Goal: Information Seeking & Learning: Check status

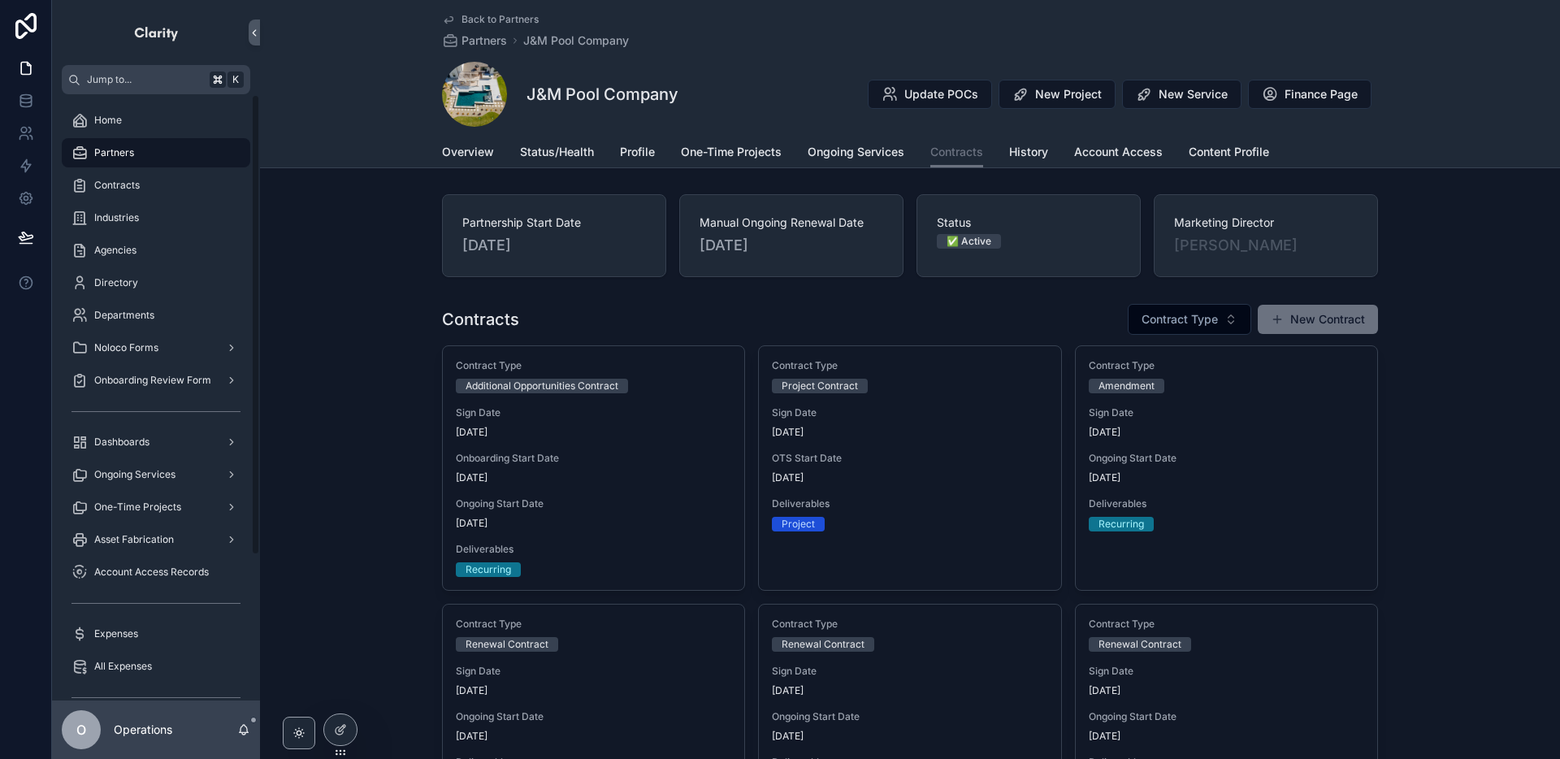
click at [492, 17] on span "Back to Partners" at bounding box center [500, 19] width 77 height 13
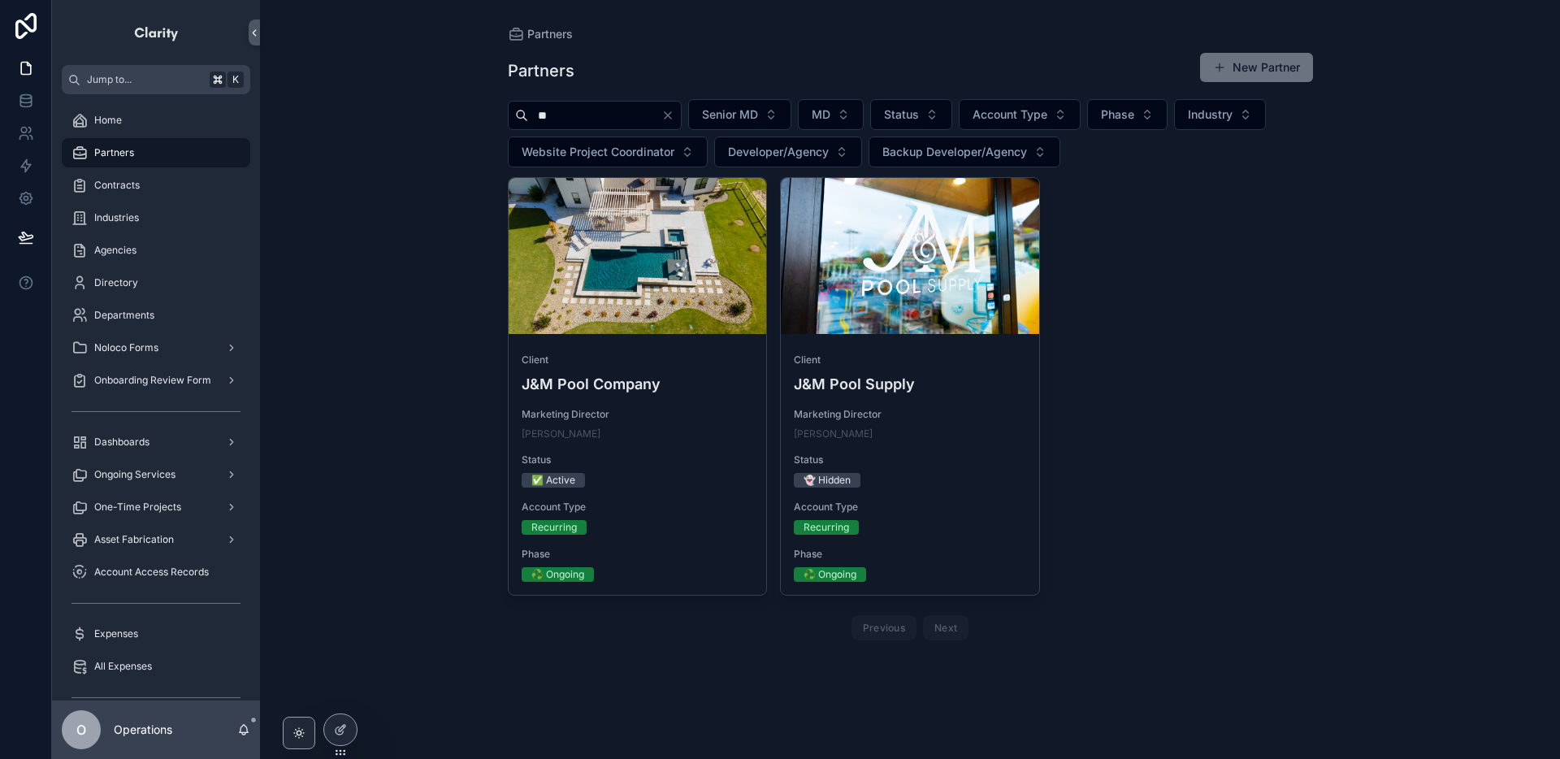
drag, startPoint x: 583, startPoint y: 107, endPoint x: 483, endPoint y: 106, distance: 100.8
click at [483, 106] on div "Partners Partners New Partner ** Senior MD MD Status Account Type Phase Industr…" at bounding box center [910, 379] width 1300 height 759
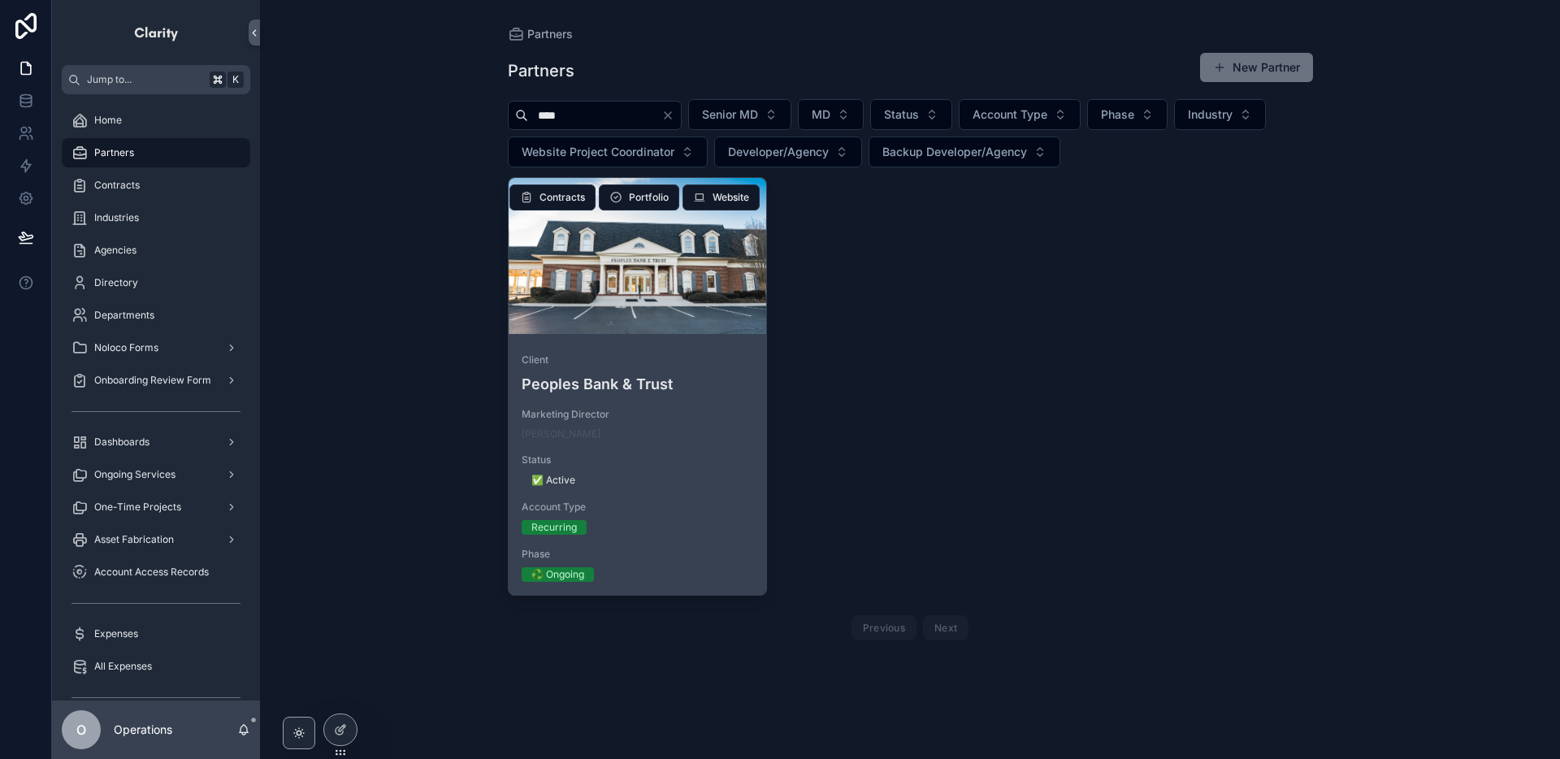
type input "****"
click at [588, 321] on div "scrollable content" at bounding box center [638, 256] width 258 height 156
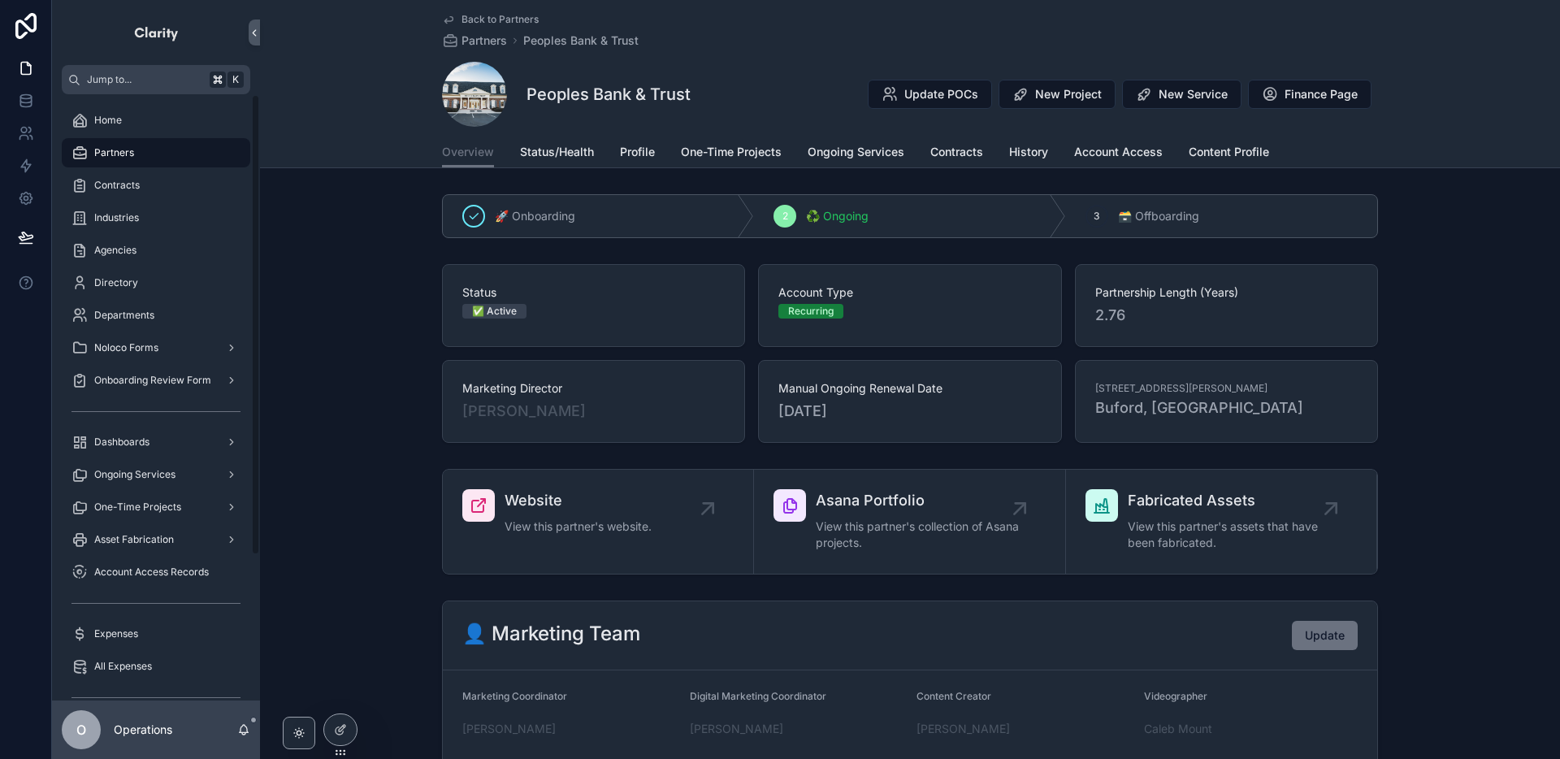
click at [184, 158] on div "Partners" at bounding box center [156, 153] width 169 height 26
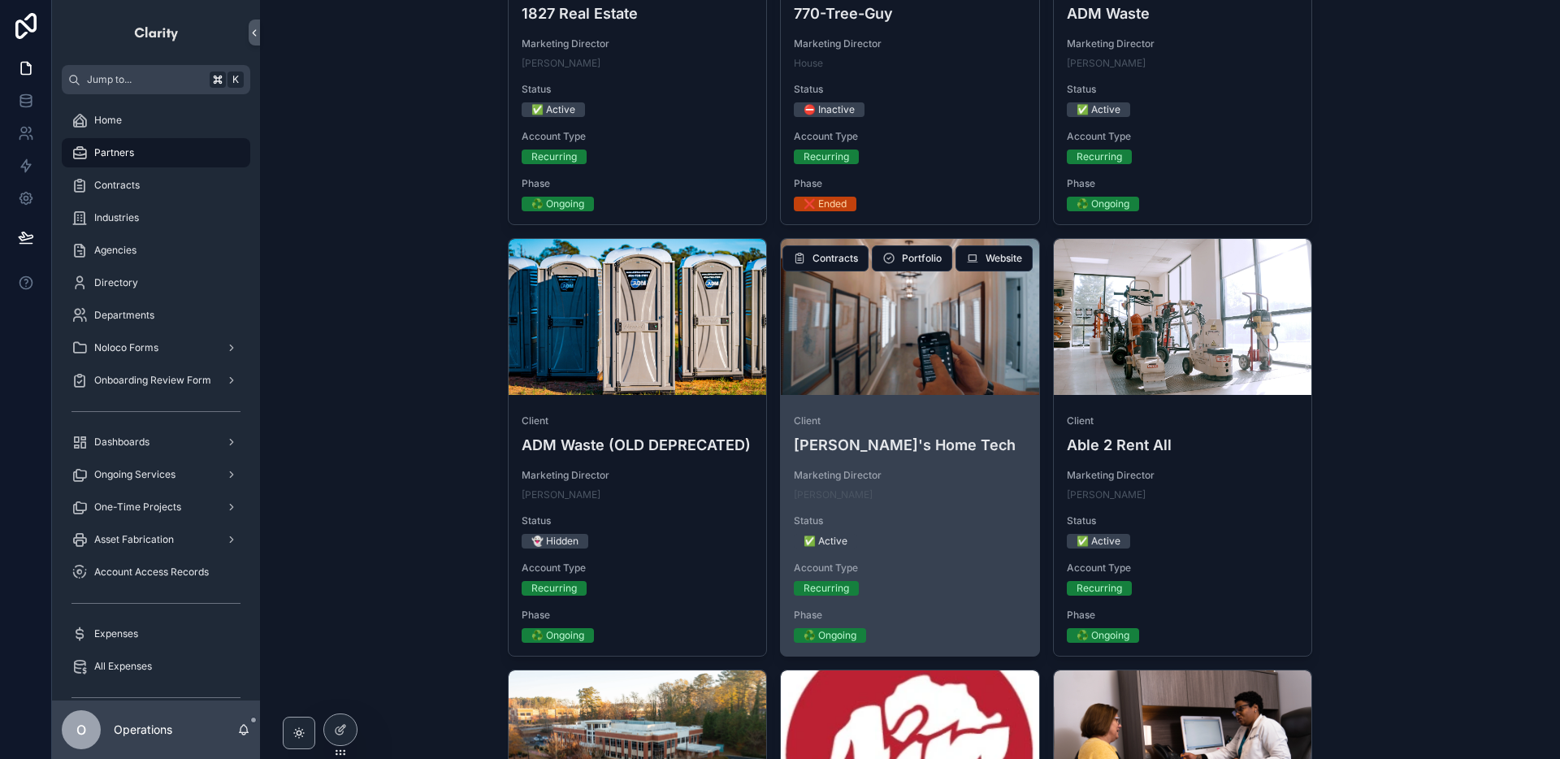
scroll to position [484, 0]
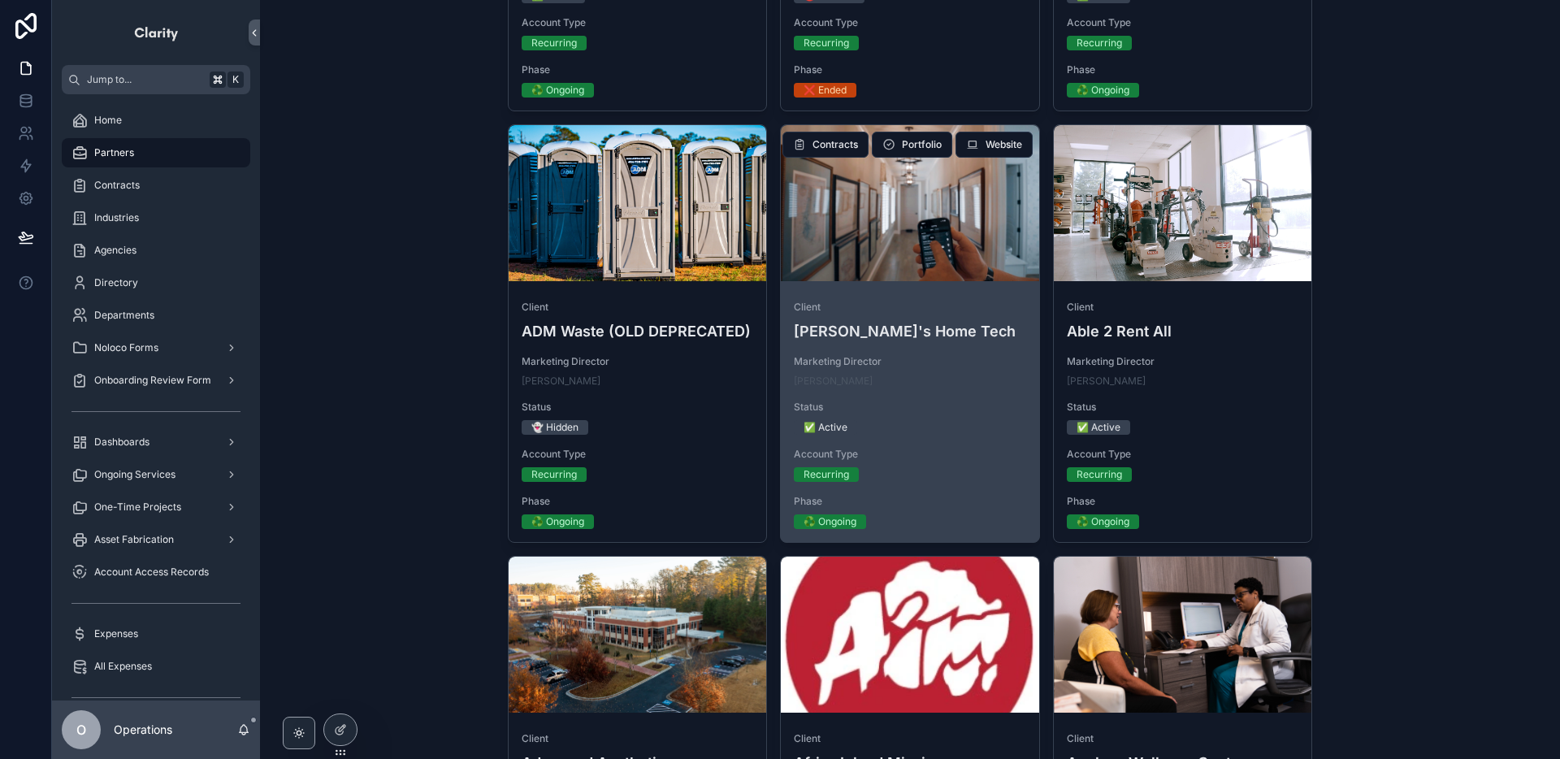
click at [878, 313] on span "Client" at bounding box center [910, 307] width 232 height 13
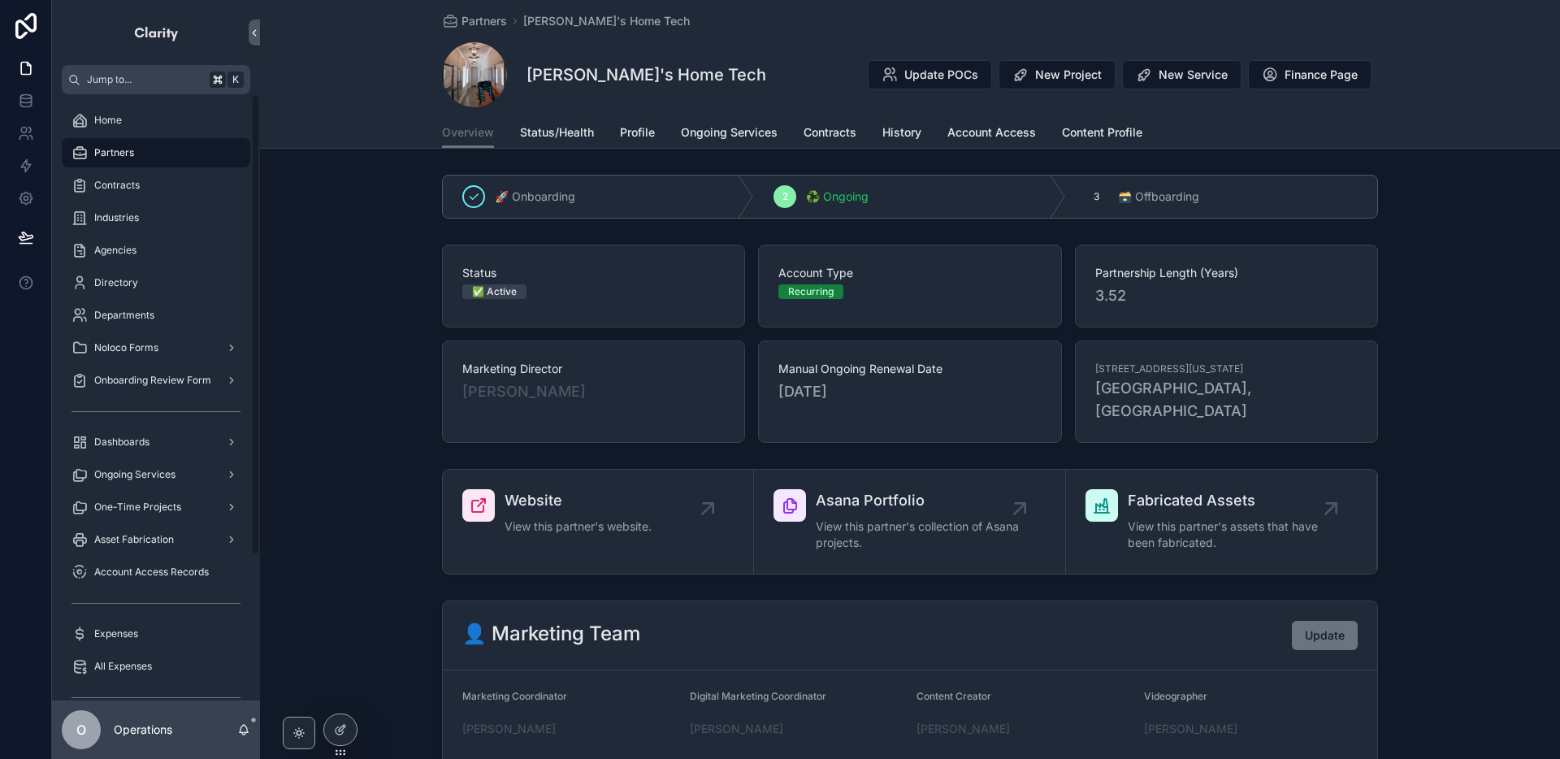
click at [126, 158] on span "Partners" at bounding box center [114, 152] width 40 height 13
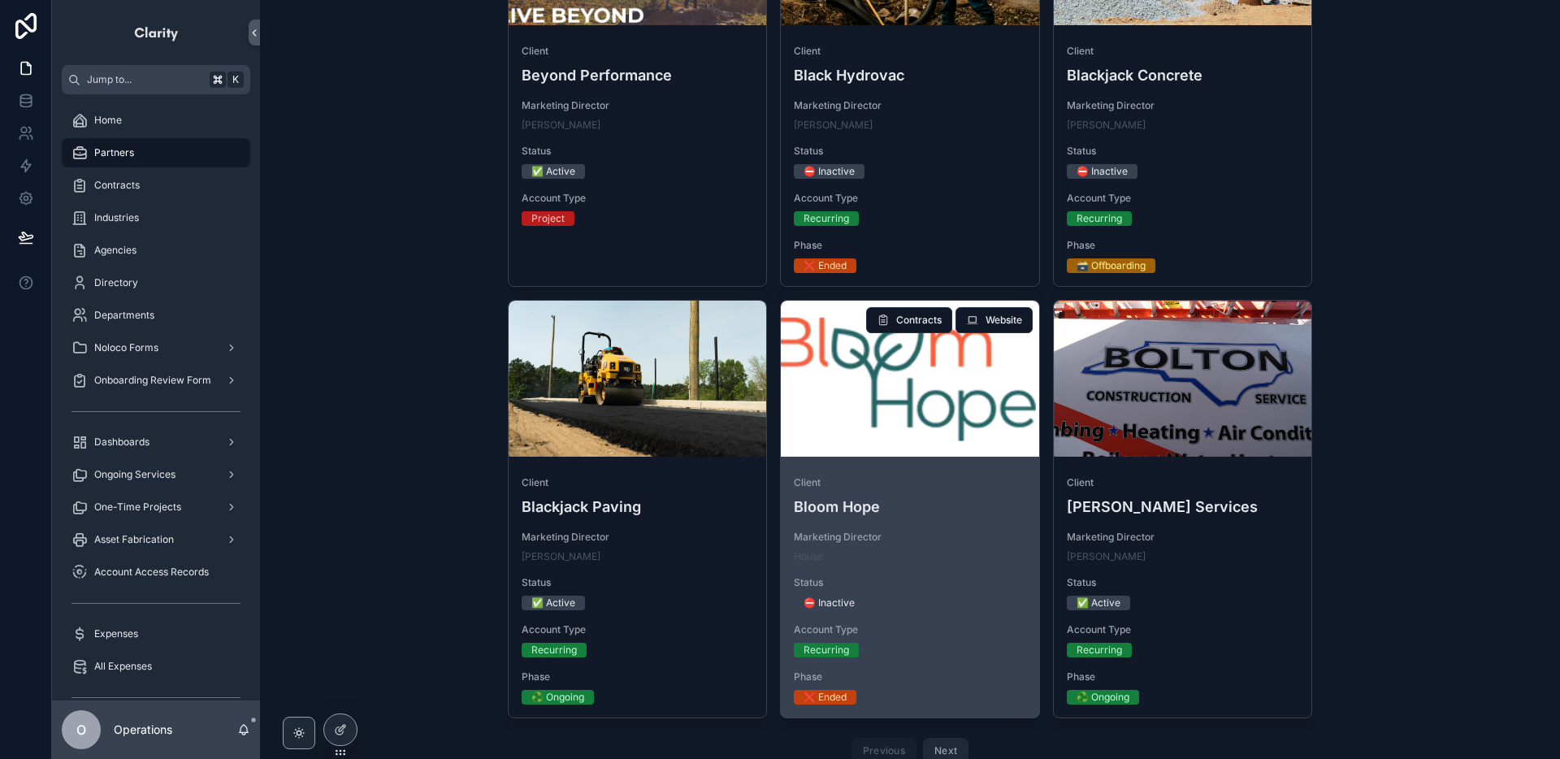
scroll to position [3824, 0]
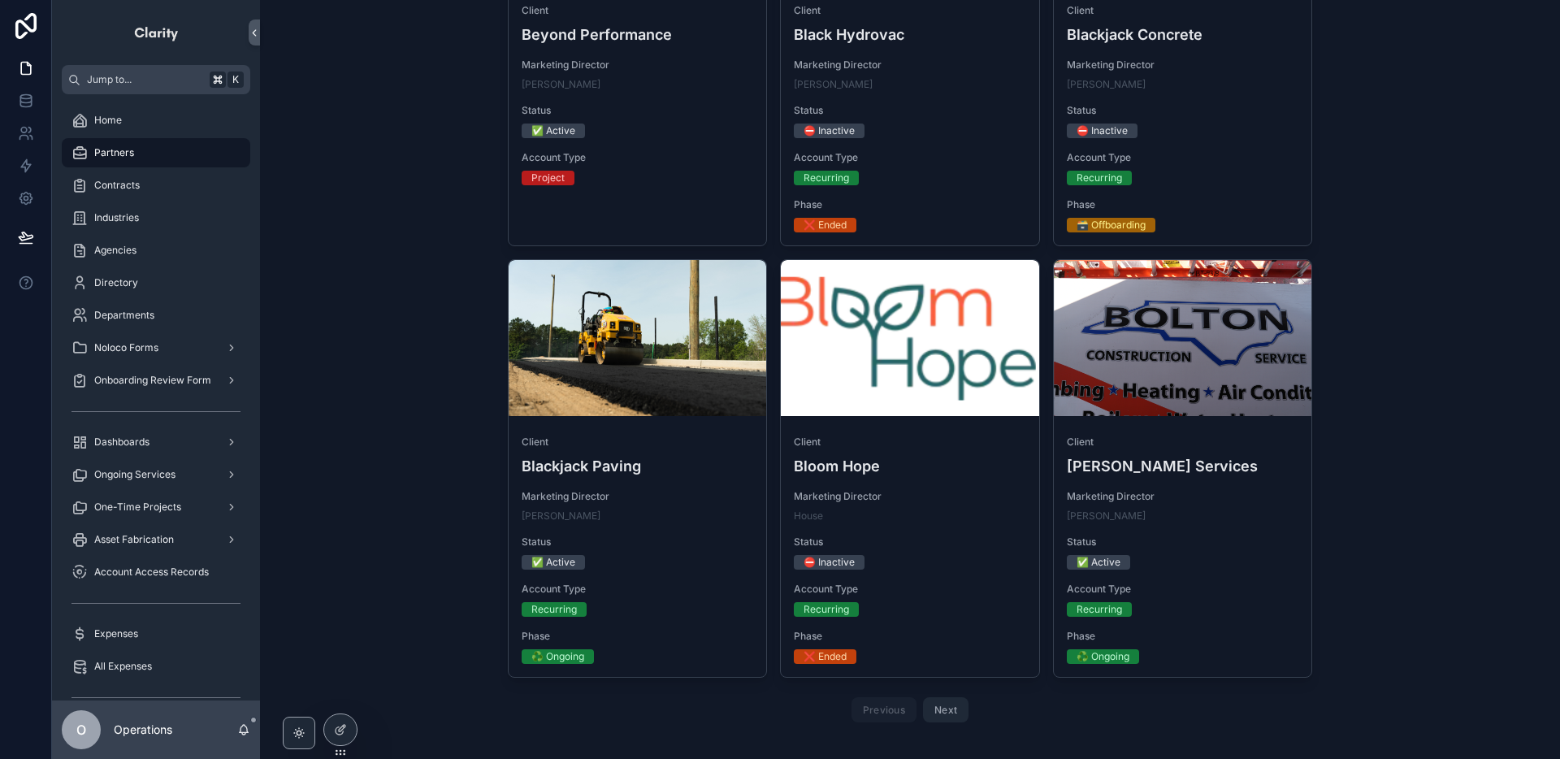
click at [955, 697] on button "Next" at bounding box center [946, 709] width 46 height 25
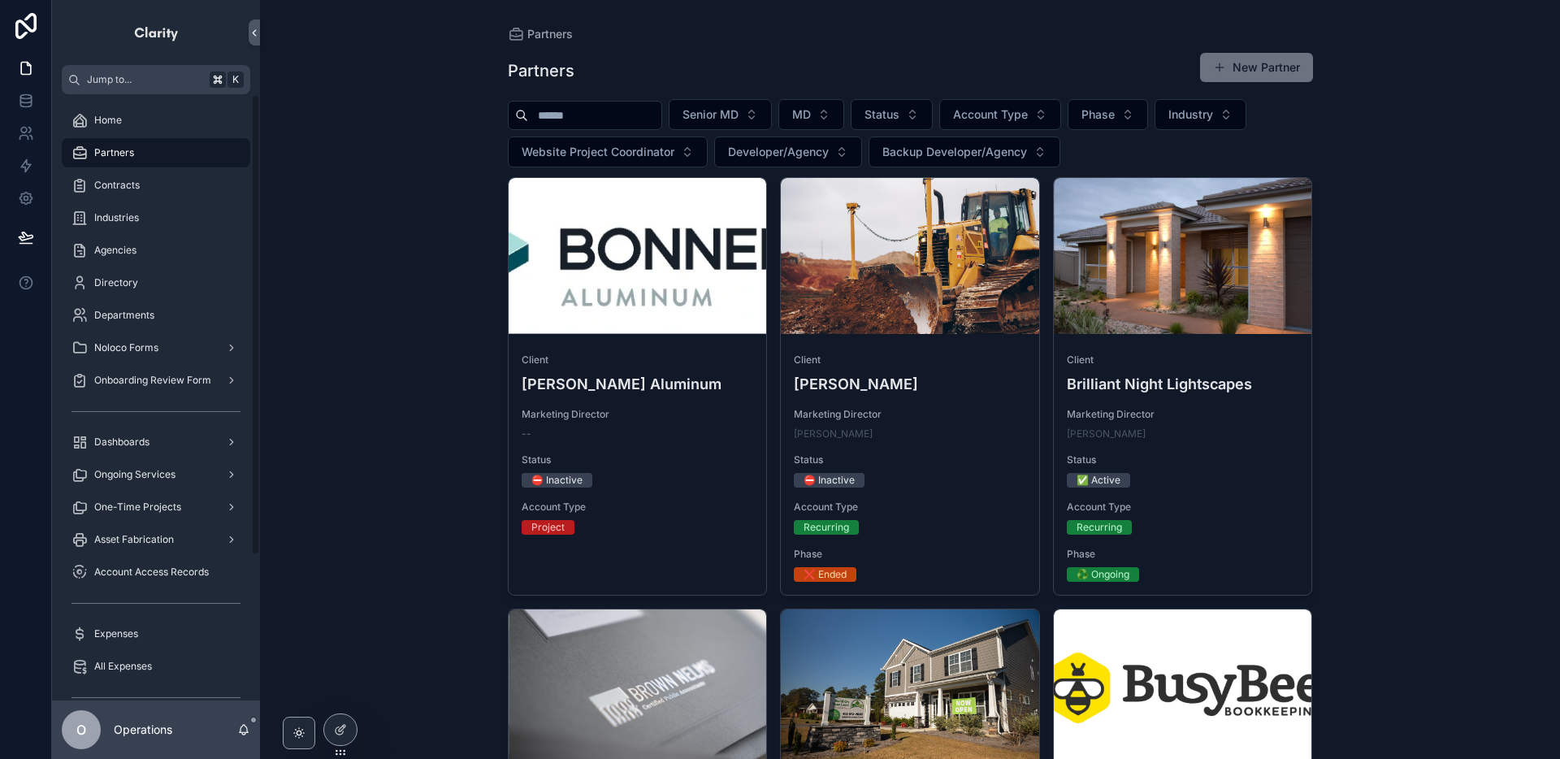
drag, startPoint x: 174, startPoint y: 155, endPoint x: 255, endPoint y: 193, distance: 89.8
click at [174, 155] on div "Partners" at bounding box center [156, 153] width 169 height 26
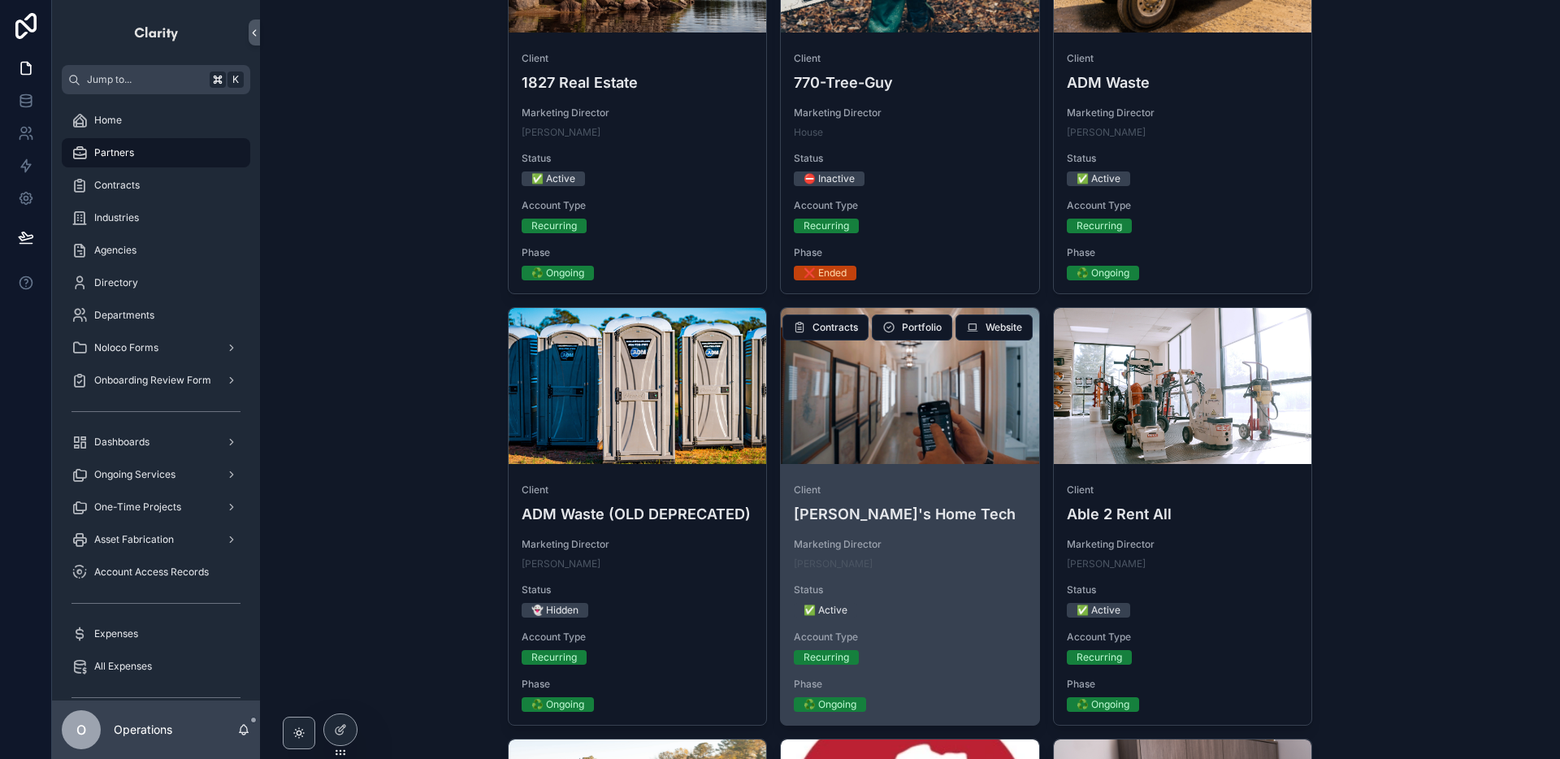
scroll to position [358, 0]
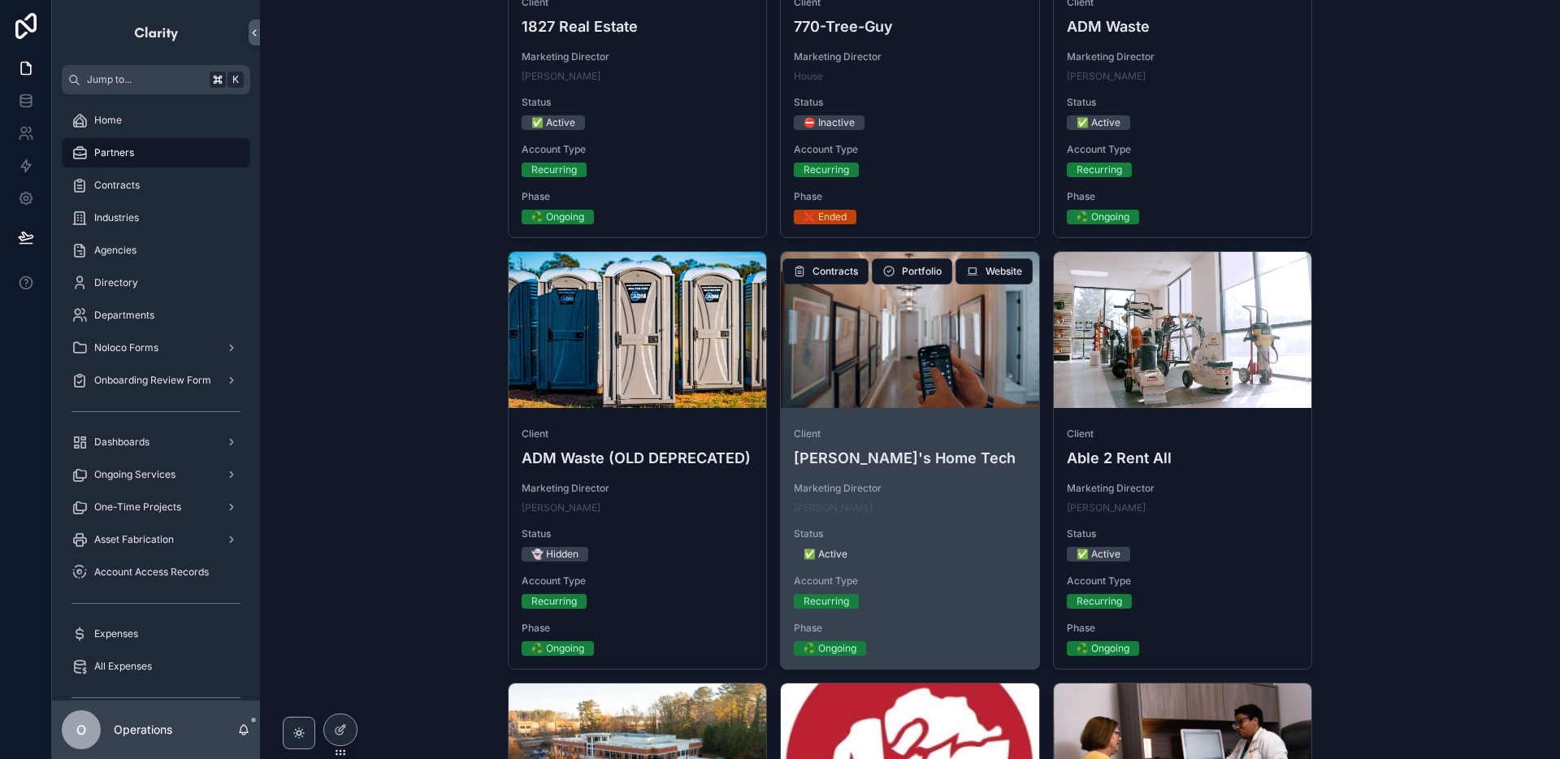
click at [932, 527] on span "Status" at bounding box center [910, 533] width 232 height 13
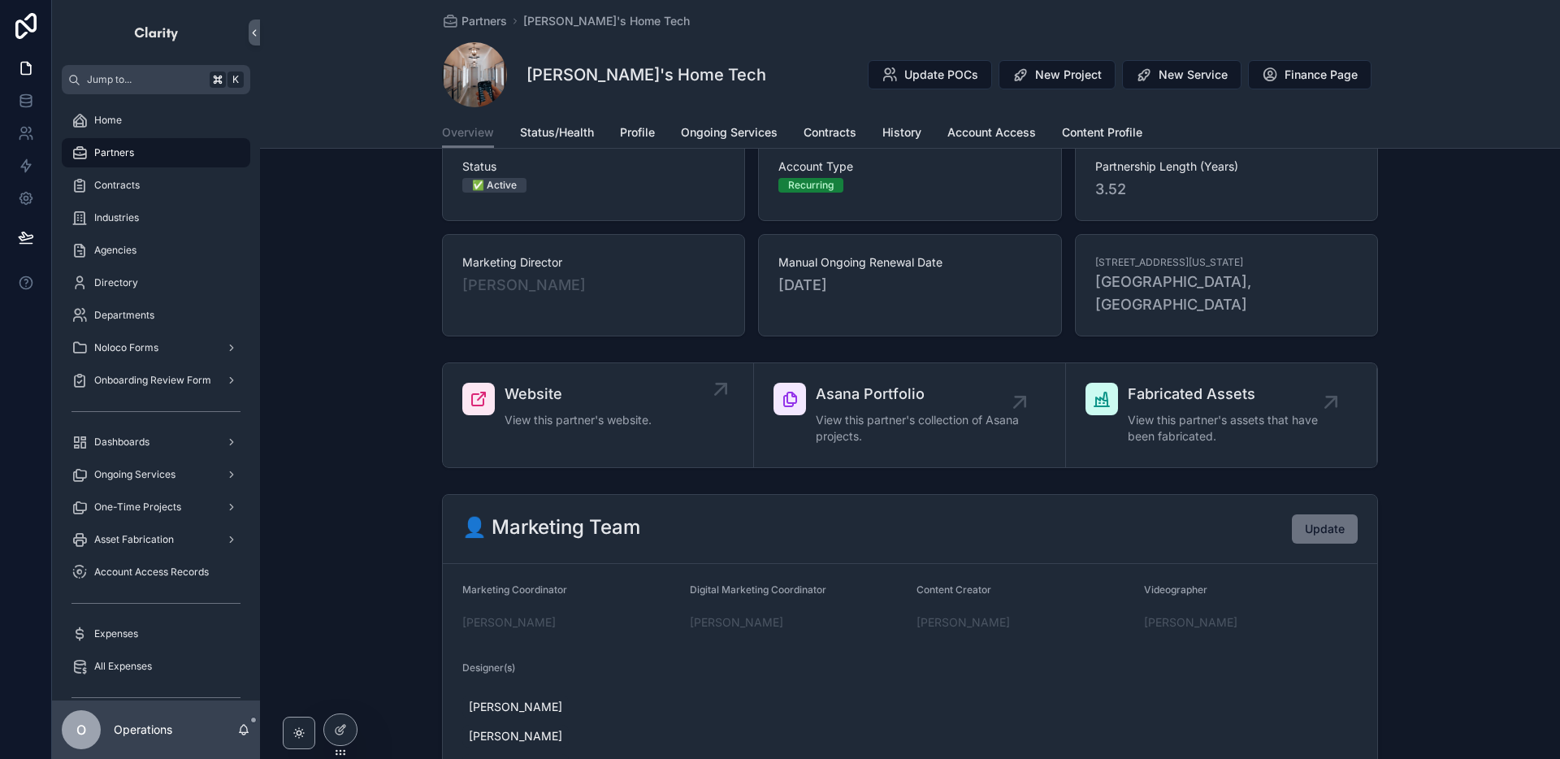
scroll to position [111, 0]
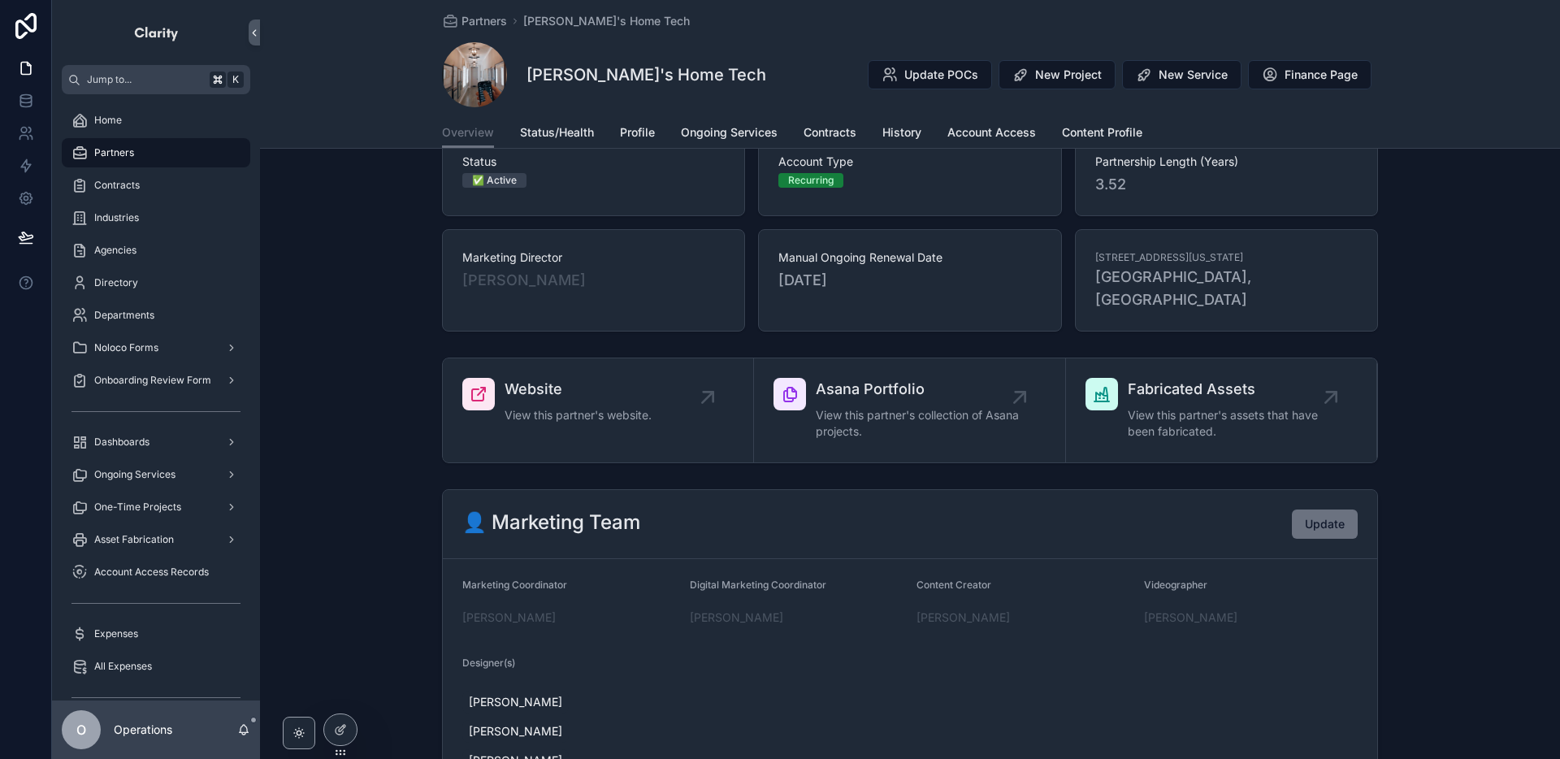
click at [116, 158] on span "Partners" at bounding box center [114, 152] width 40 height 13
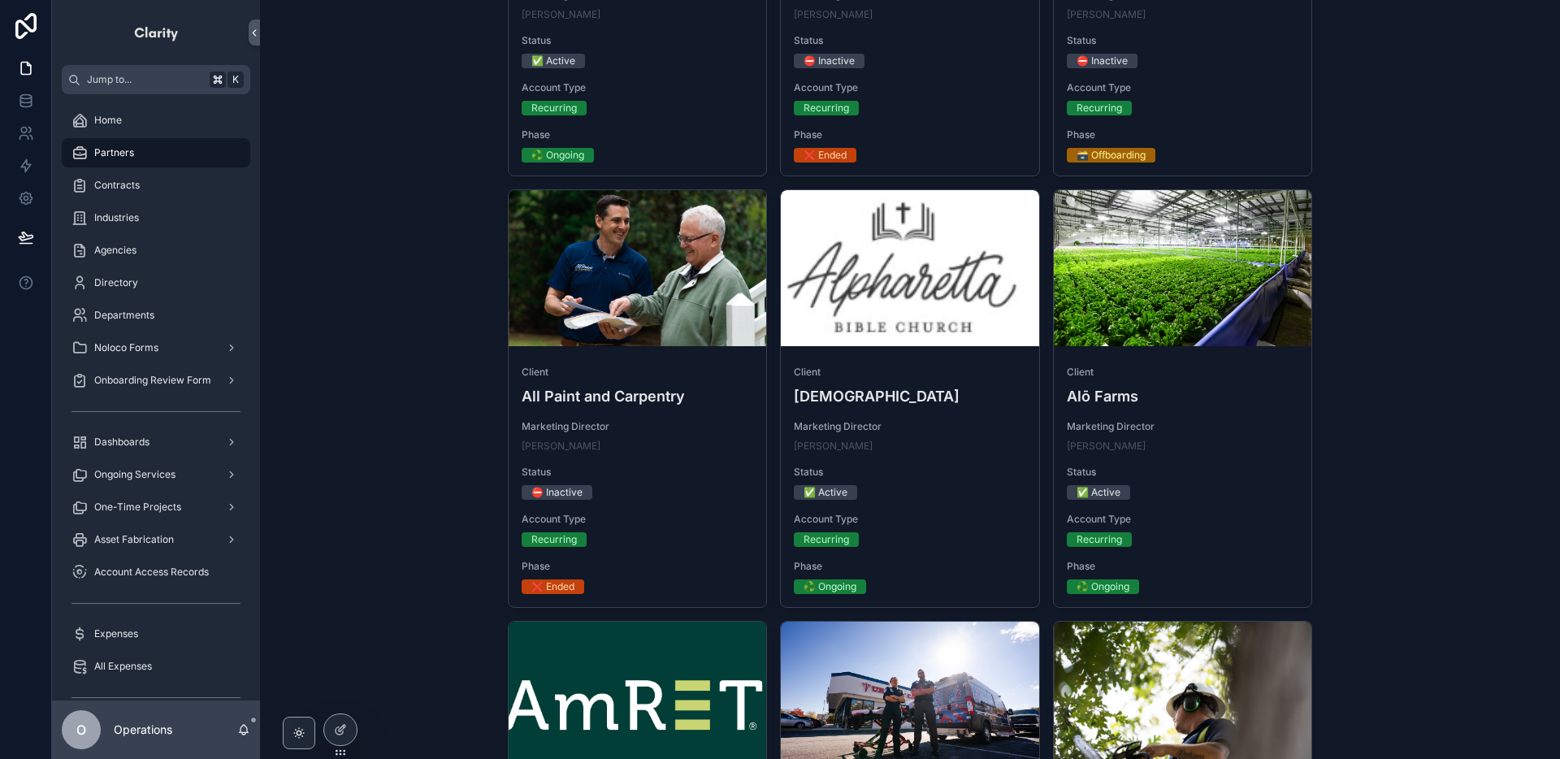
scroll to position [1847, 0]
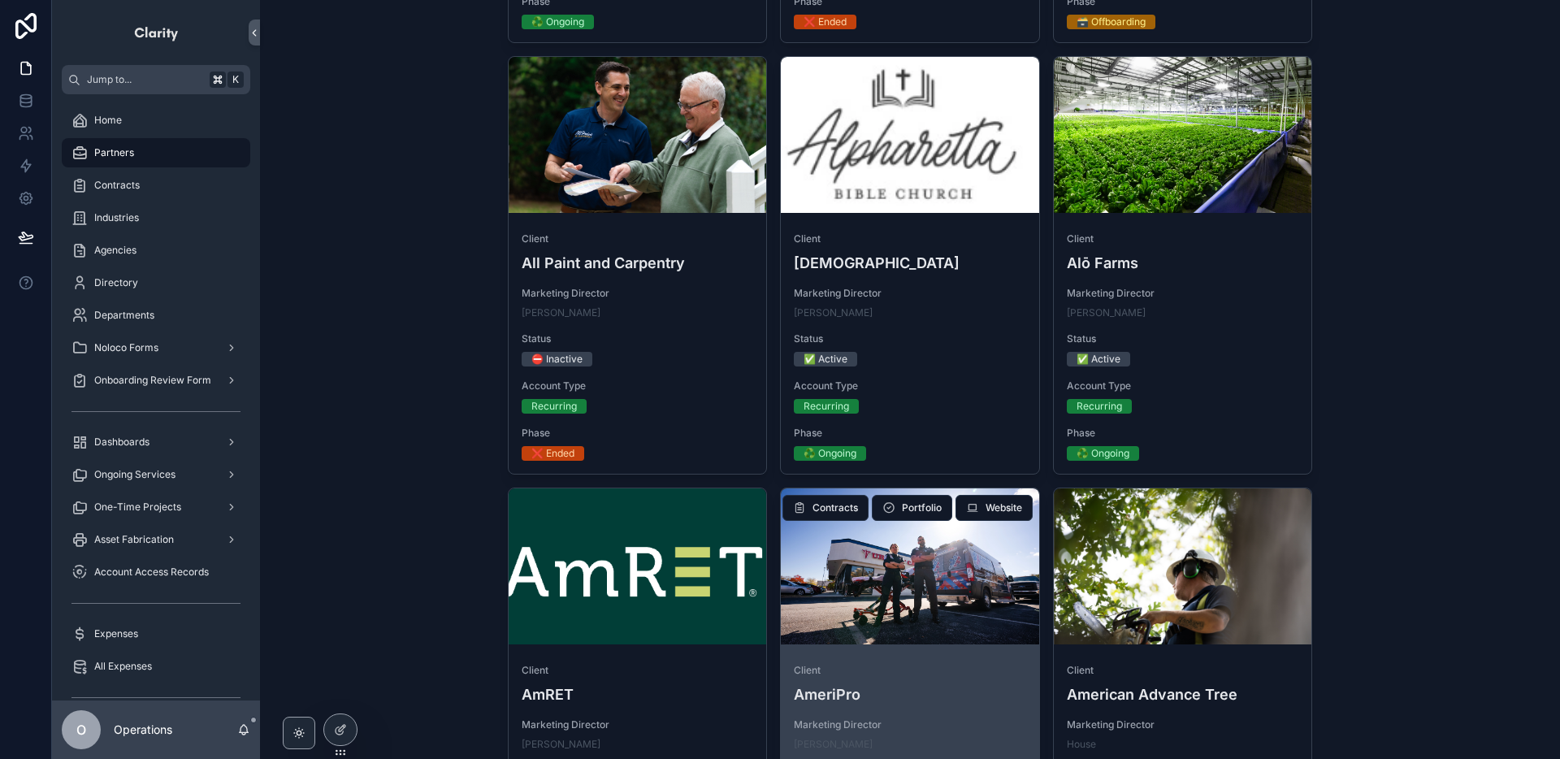
click at [1004, 593] on div "scrollable content" at bounding box center [910, 566] width 258 height 156
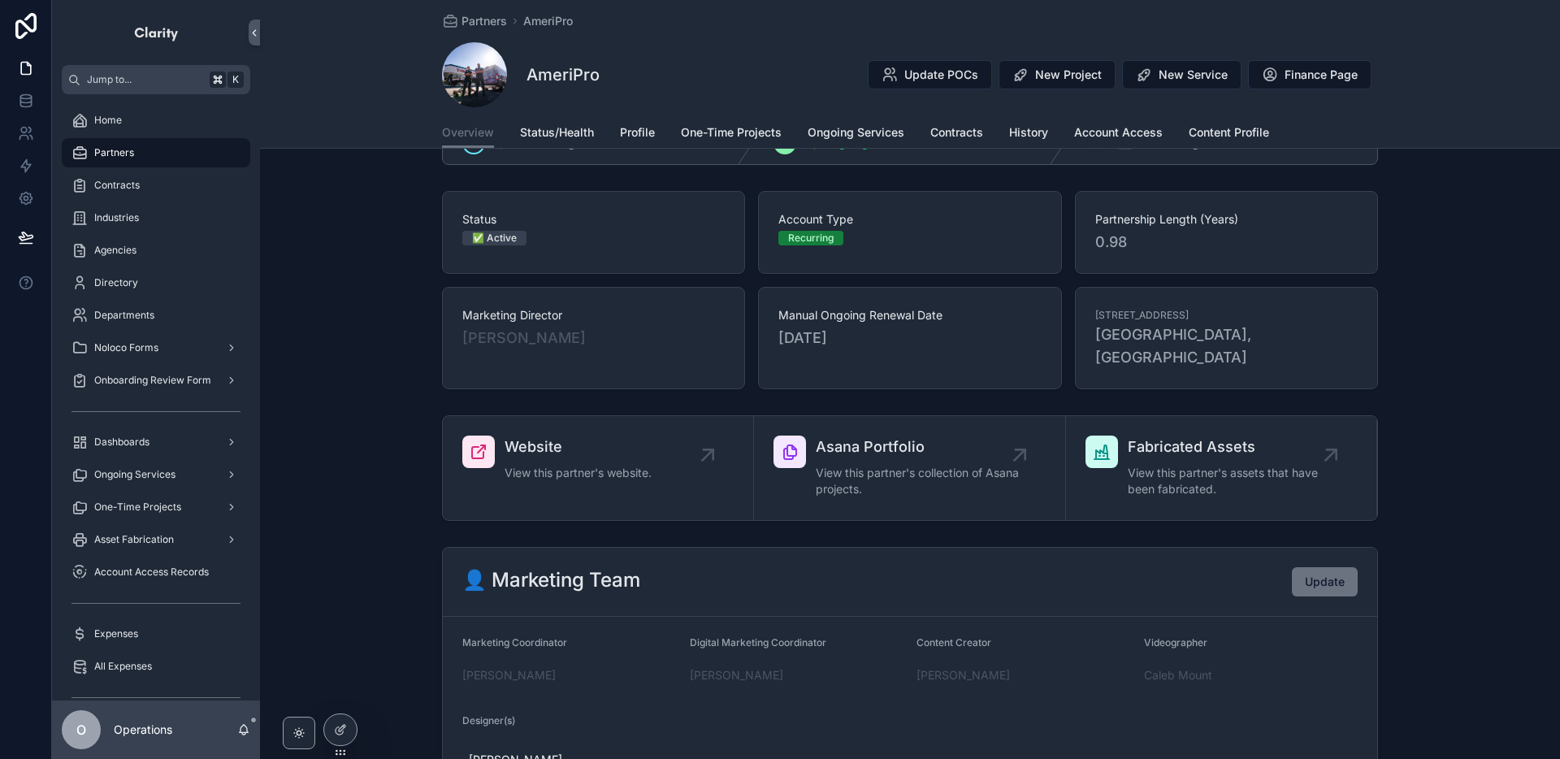
scroll to position [73, 0]
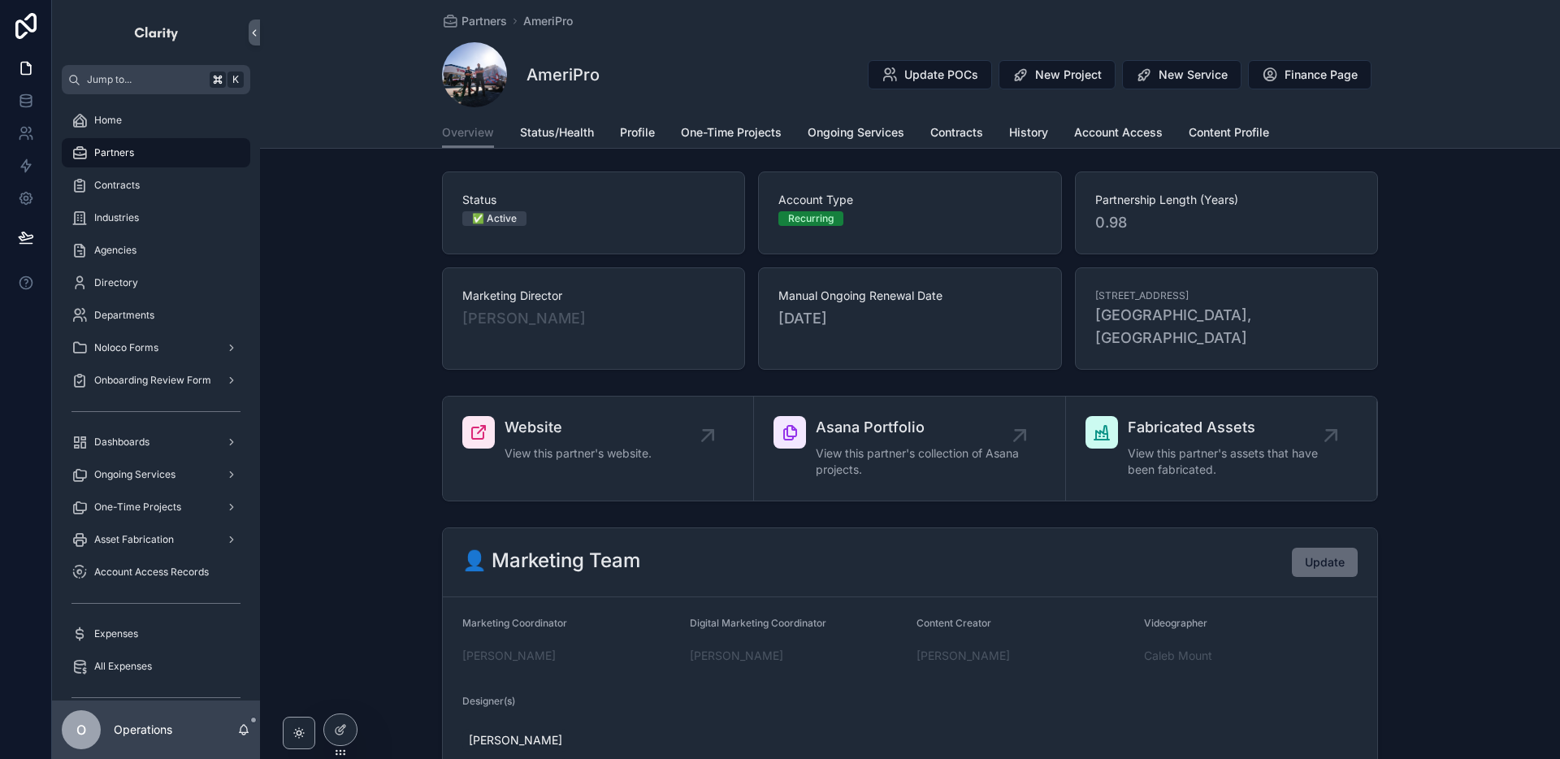
click at [1317, 554] on span "Update" at bounding box center [1325, 562] width 40 height 16
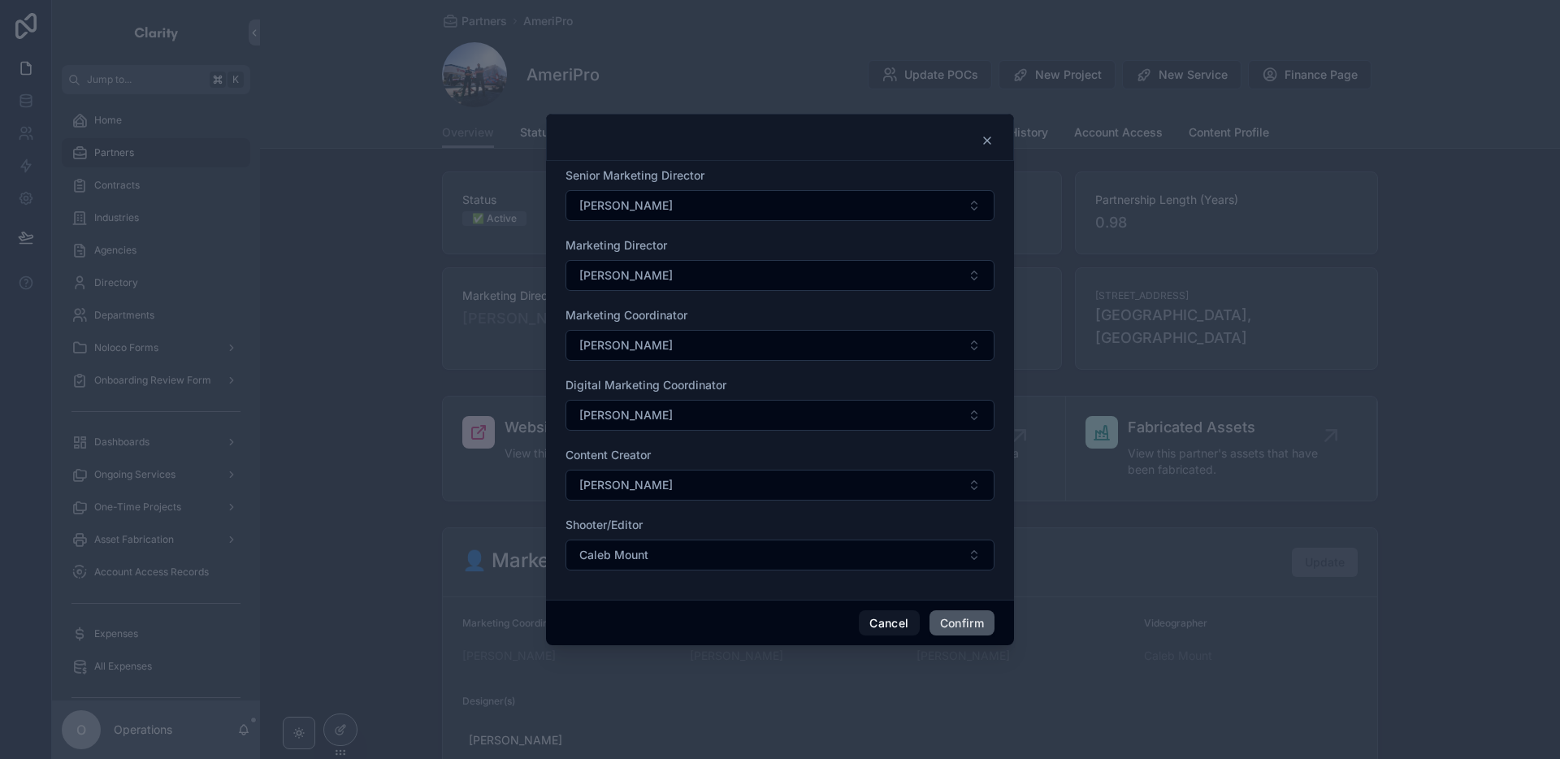
click at [986, 621] on button "Confirm" at bounding box center [962, 623] width 65 height 26
click at [897, 624] on button "Cancel" at bounding box center [889, 623] width 60 height 26
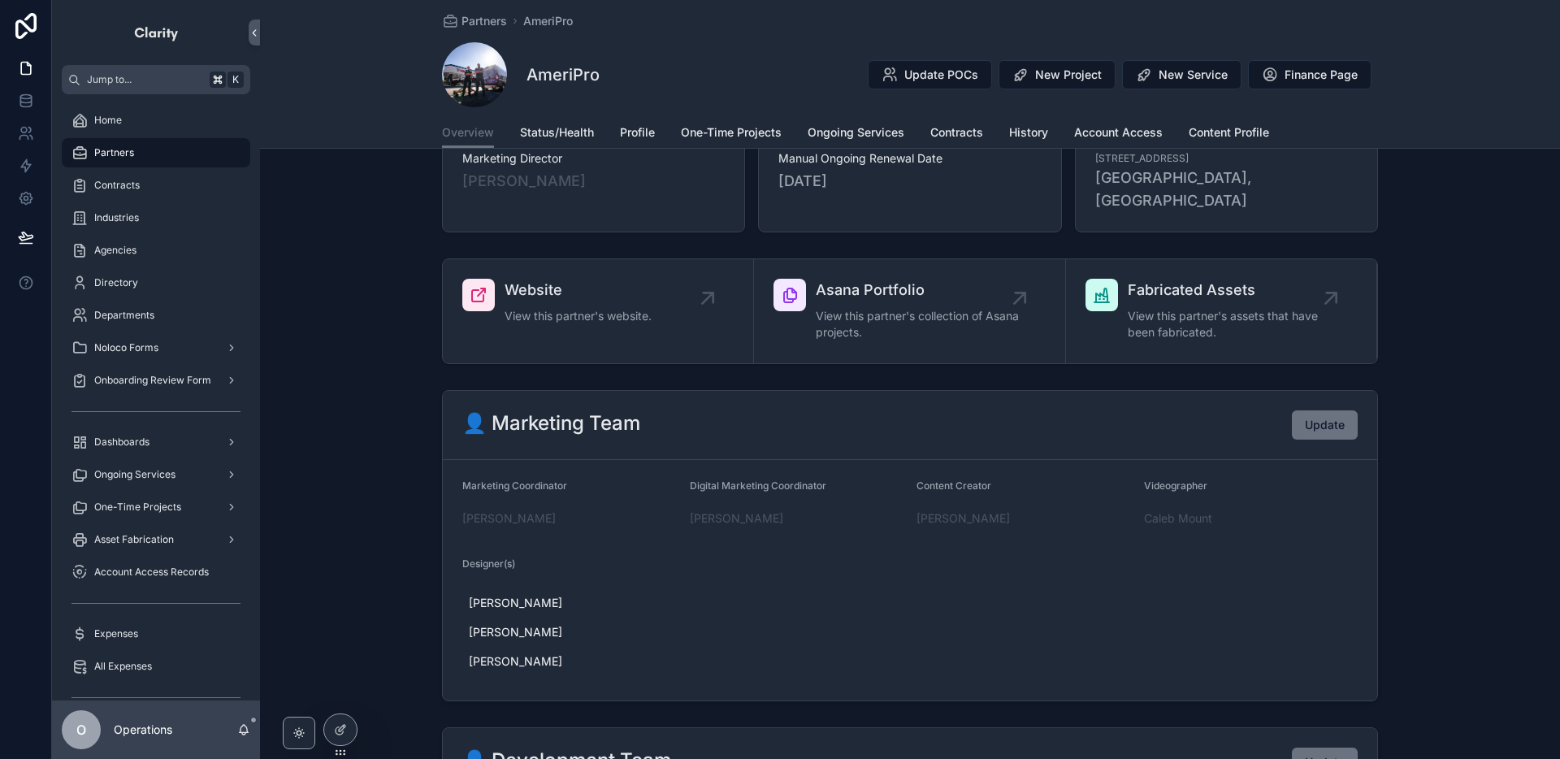
scroll to position [288, 0]
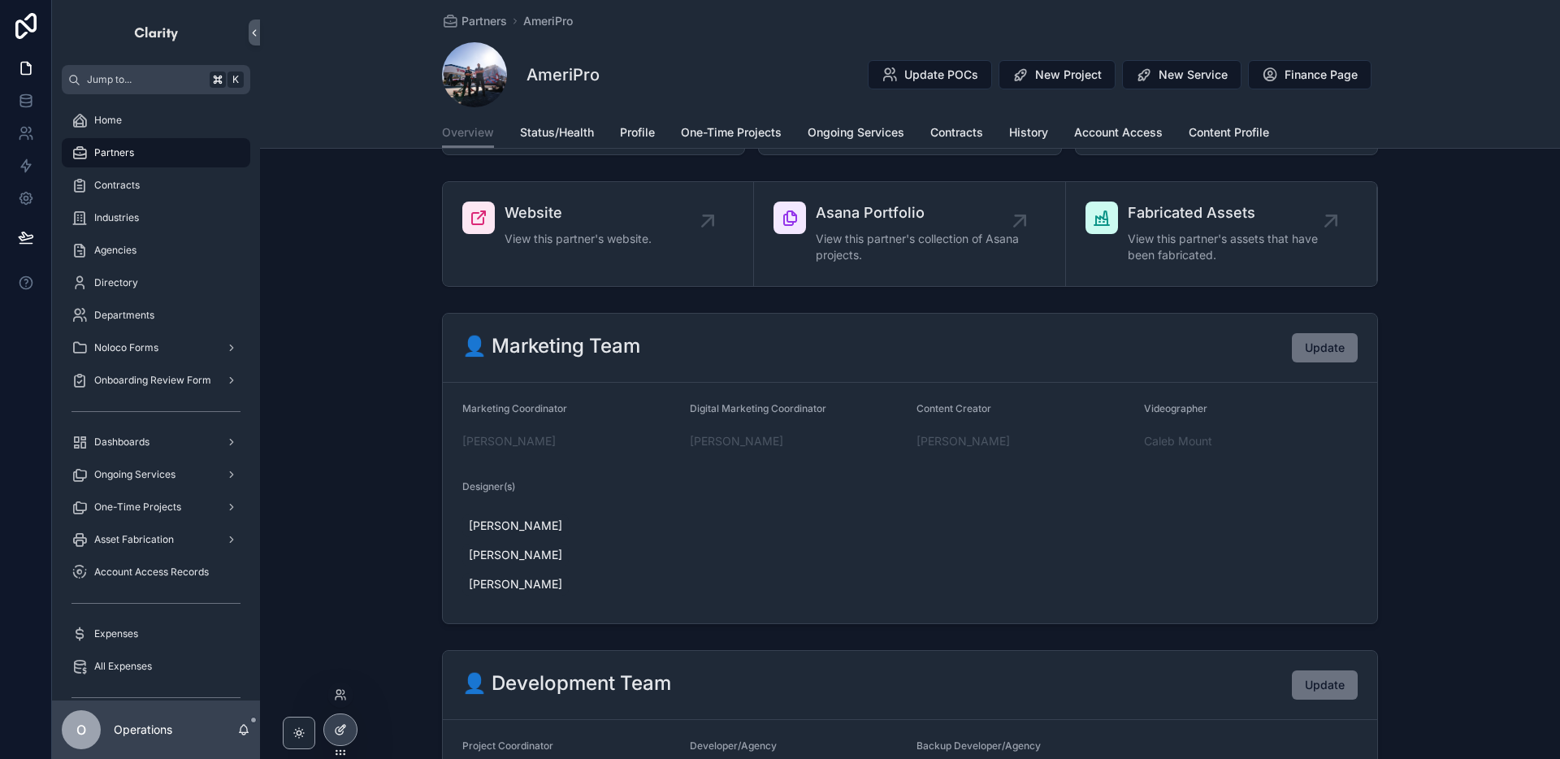
click at [345, 727] on icon at bounding box center [340, 729] width 13 height 13
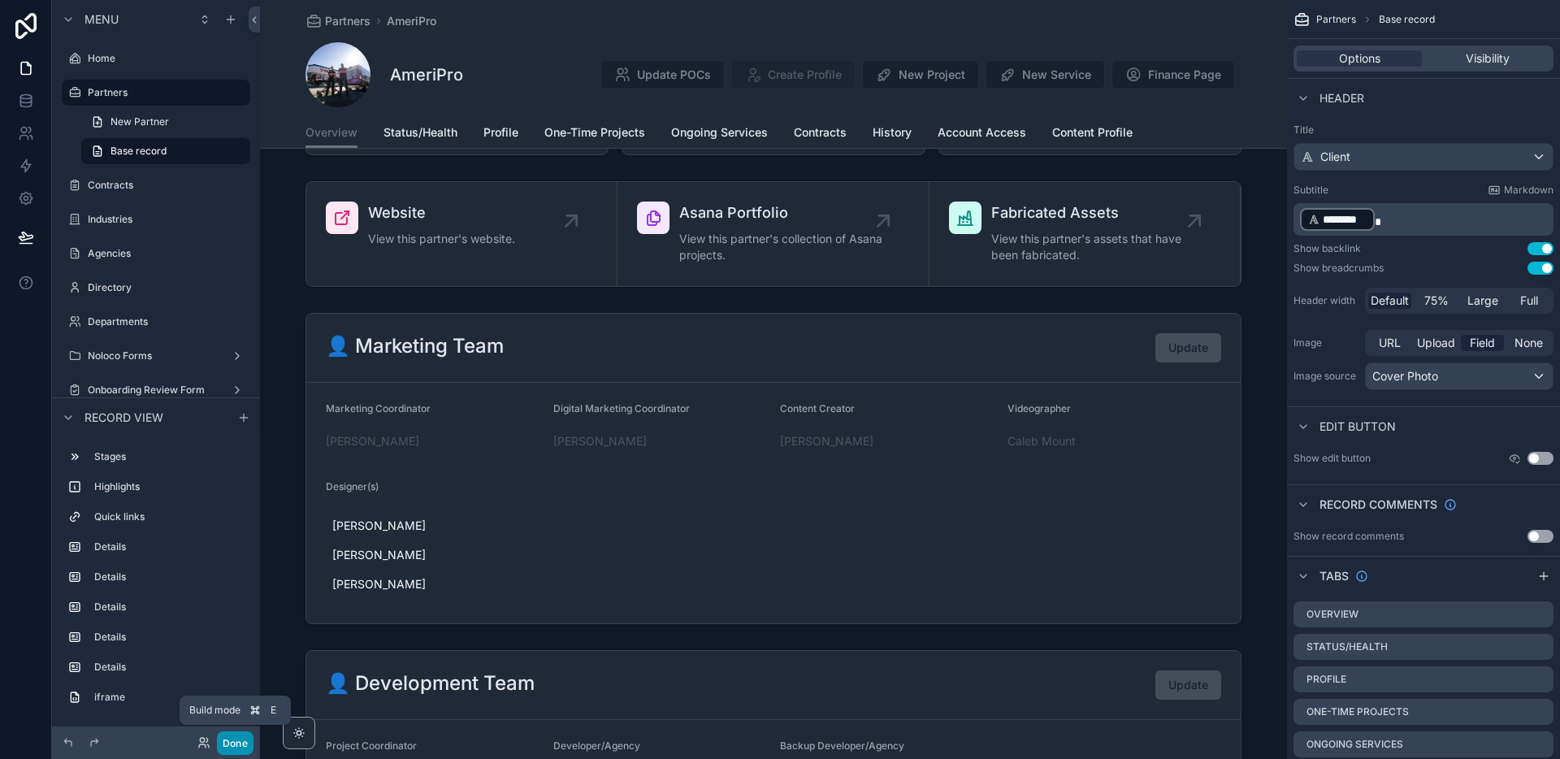
click at [226, 744] on button "Done" at bounding box center [235, 743] width 37 height 24
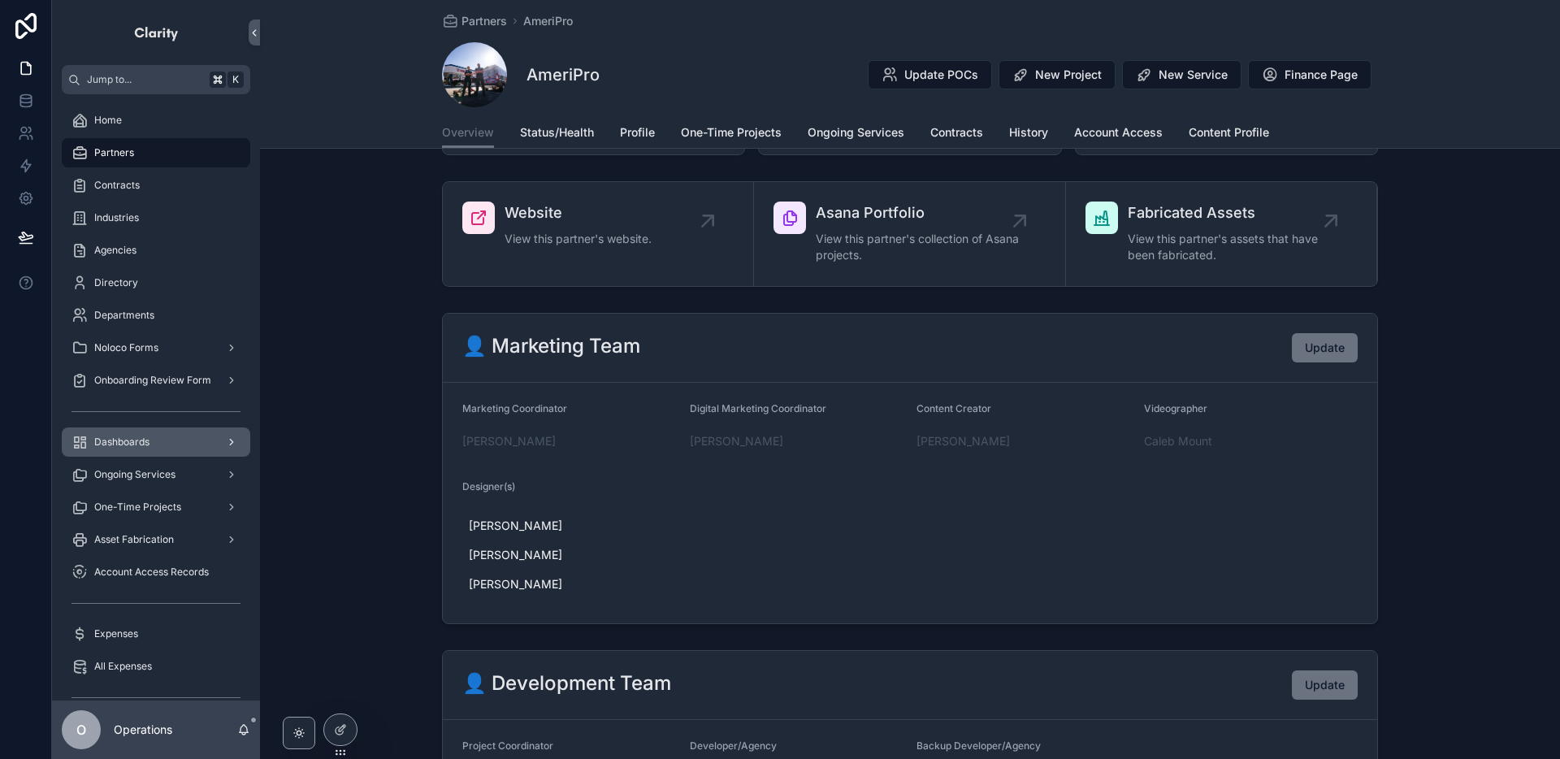
click at [198, 445] on div "Dashboards" at bounding box center [156, 442] width 169 height 26
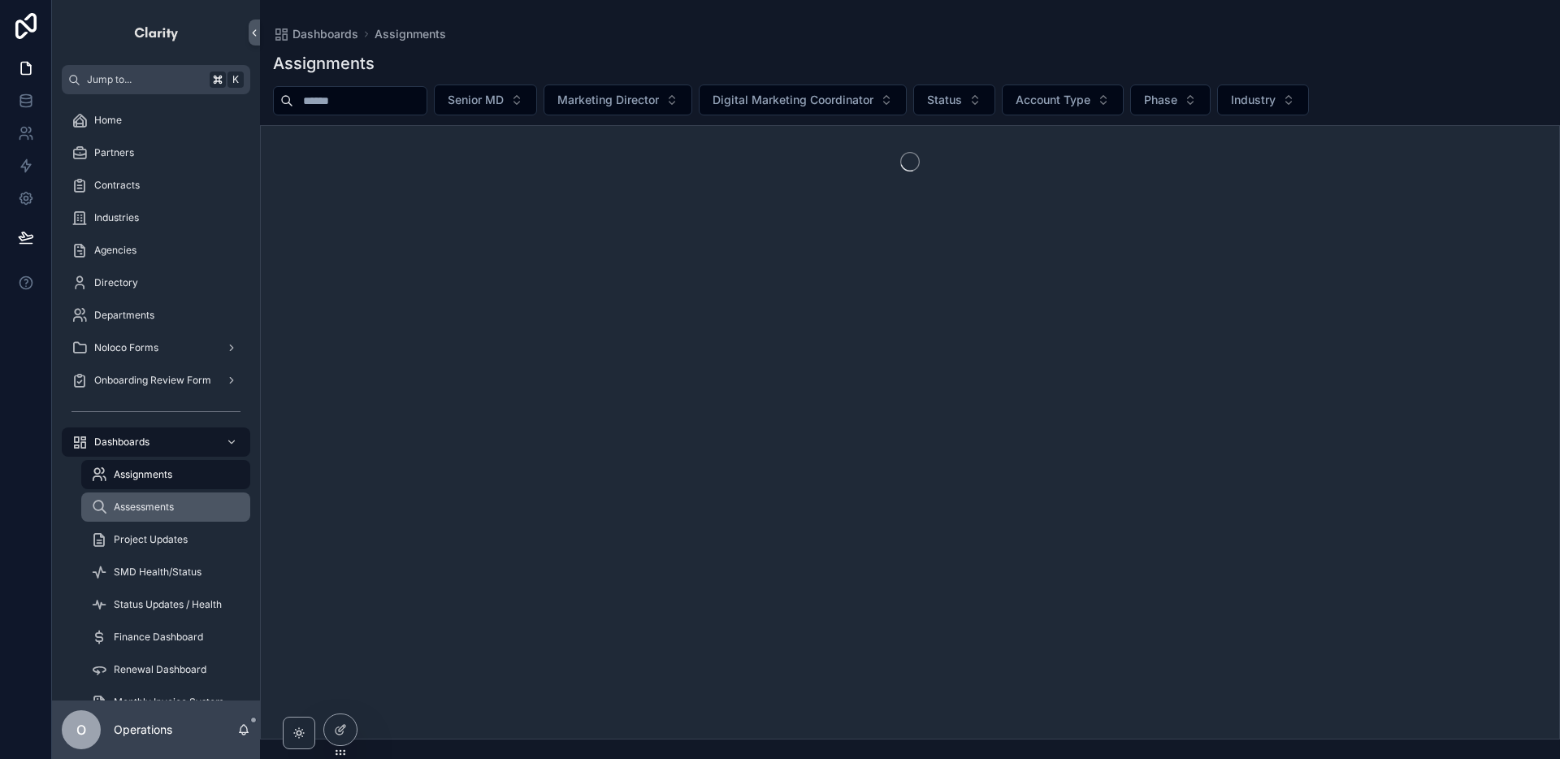
click at [206, 509] on div "Assessments" at bounding box center [166, 507] width 150 height 26
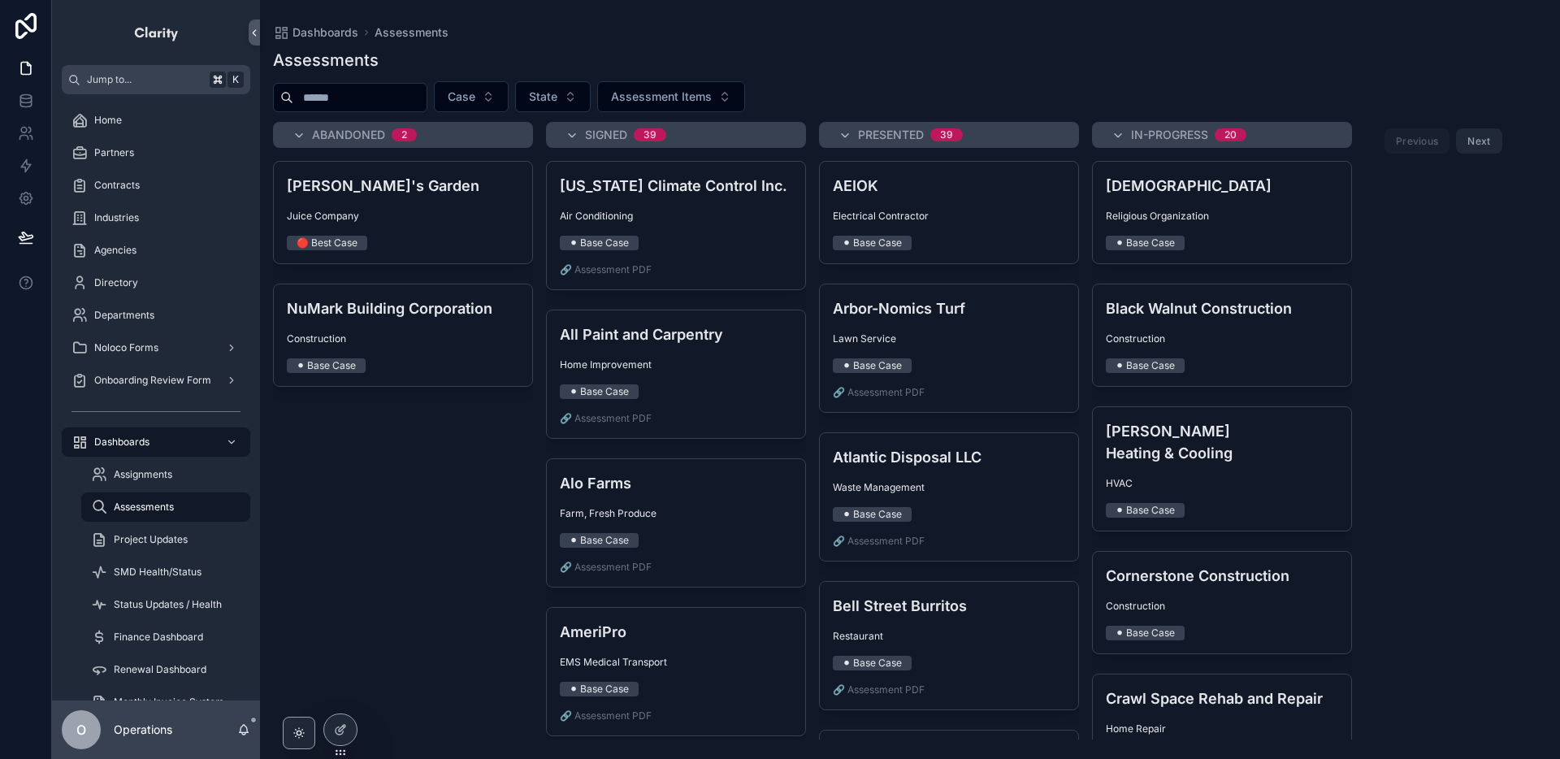
click at [334, 98] on input "scrollable content" at bounding box center [359, 97] width 133 height 23
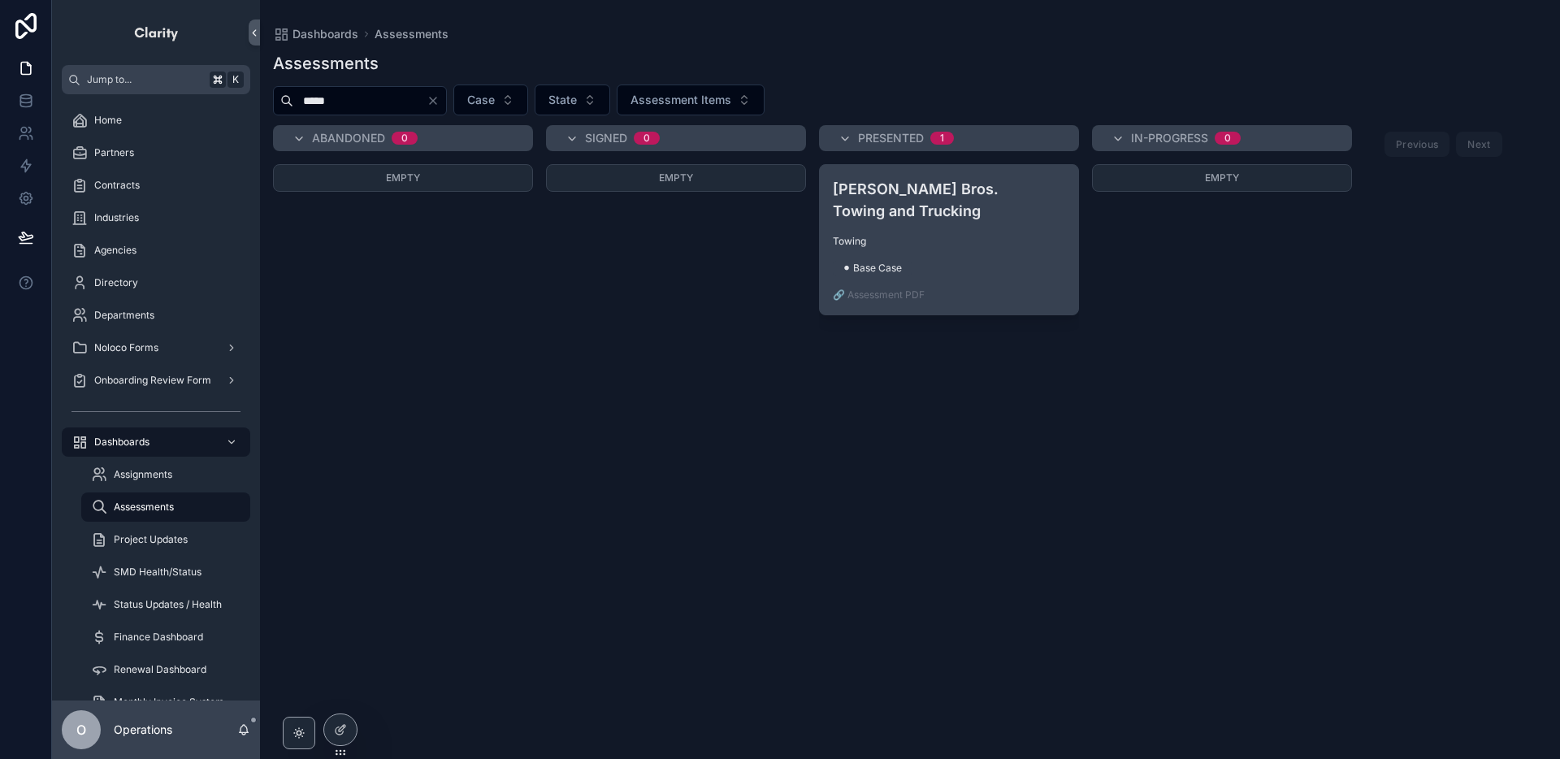
type input "*****"
click at [929, 229] on div "Jones Bros. Towing and Trucking Towing ⚫ Base Case 🔗 Assessment PDF" at bounding box center [949, 240] width 258 height 150
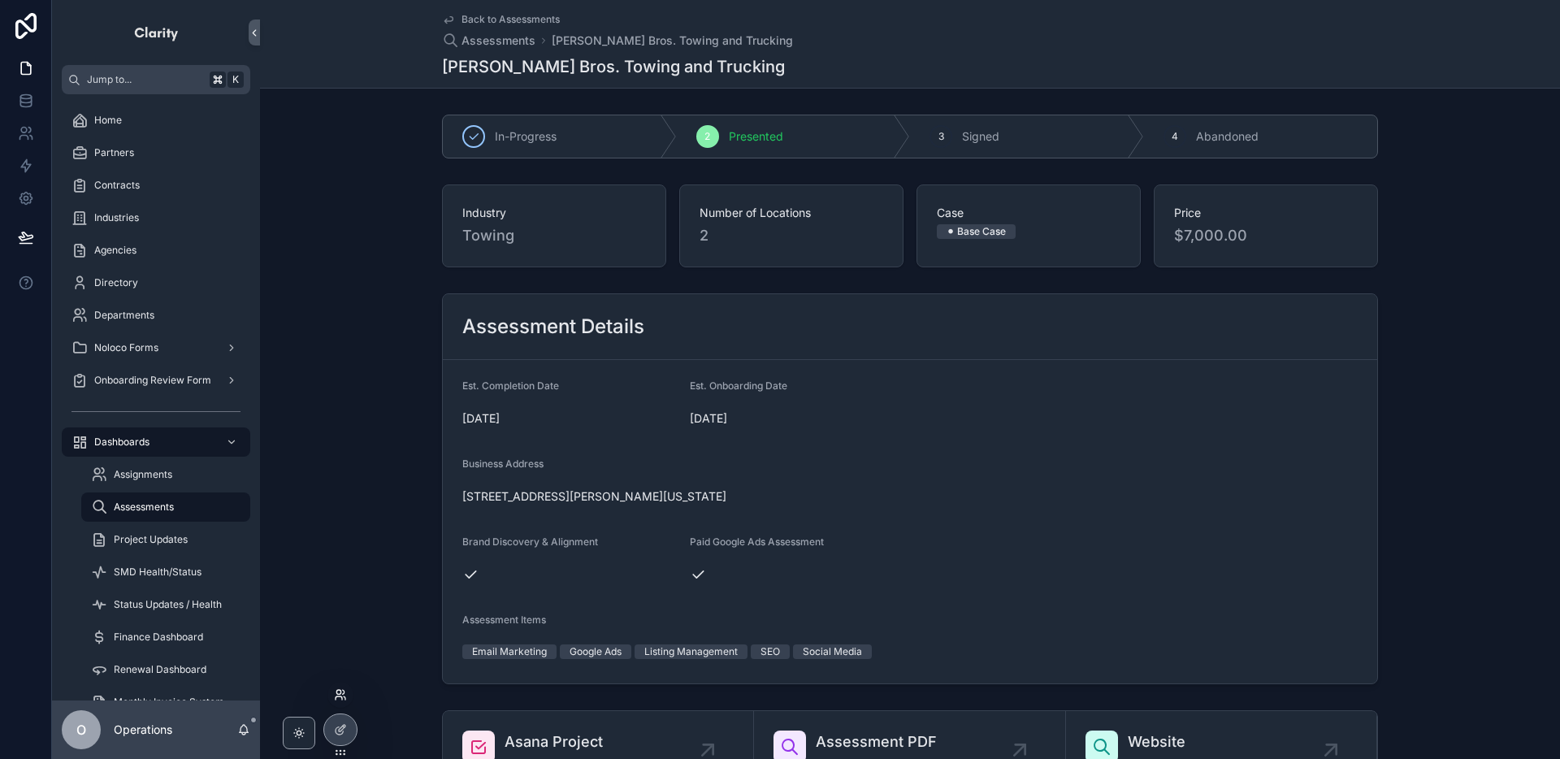
click at [342, 697] on icon at bounding box center [340, 694] width 13 height 13
click at [389, 264] on div "Industry Towing Number of Locations 2 Case ⚫ Base Case Price $7,000.00" at bounding box center [910, 226] width 1300 height 96
click at [501, 22] on span "Back to Assessments" at bounding box center [511, 19] width 98 height 13
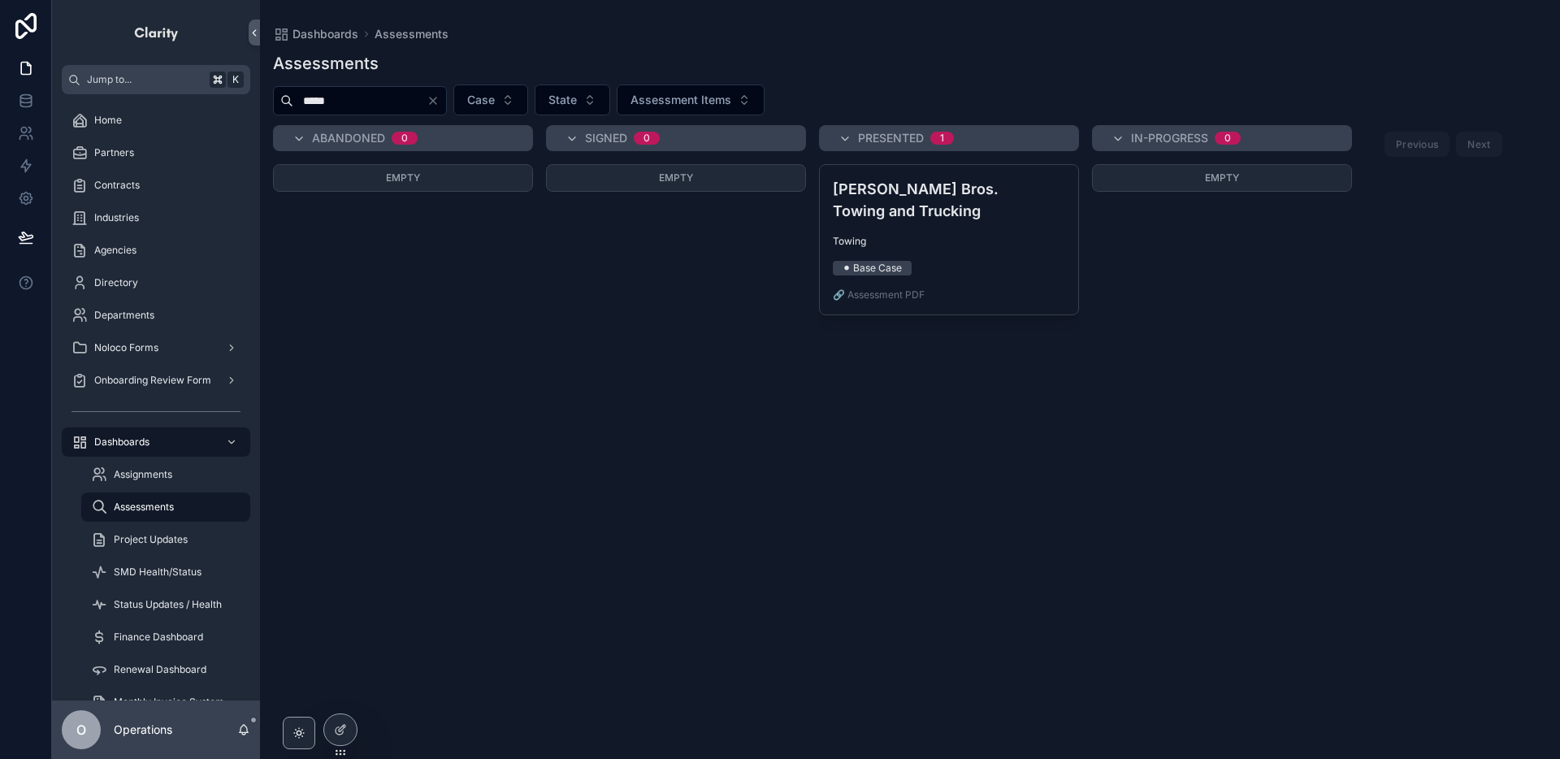
drag, startPoint x: 387, startPoint y: 94, endPoint x: 267, endPoint y: 98, distance: 119.5
click at [267, 98] on div "***** Case State Assessment Items" at bounding box center [910, 100] width 1300 height 31
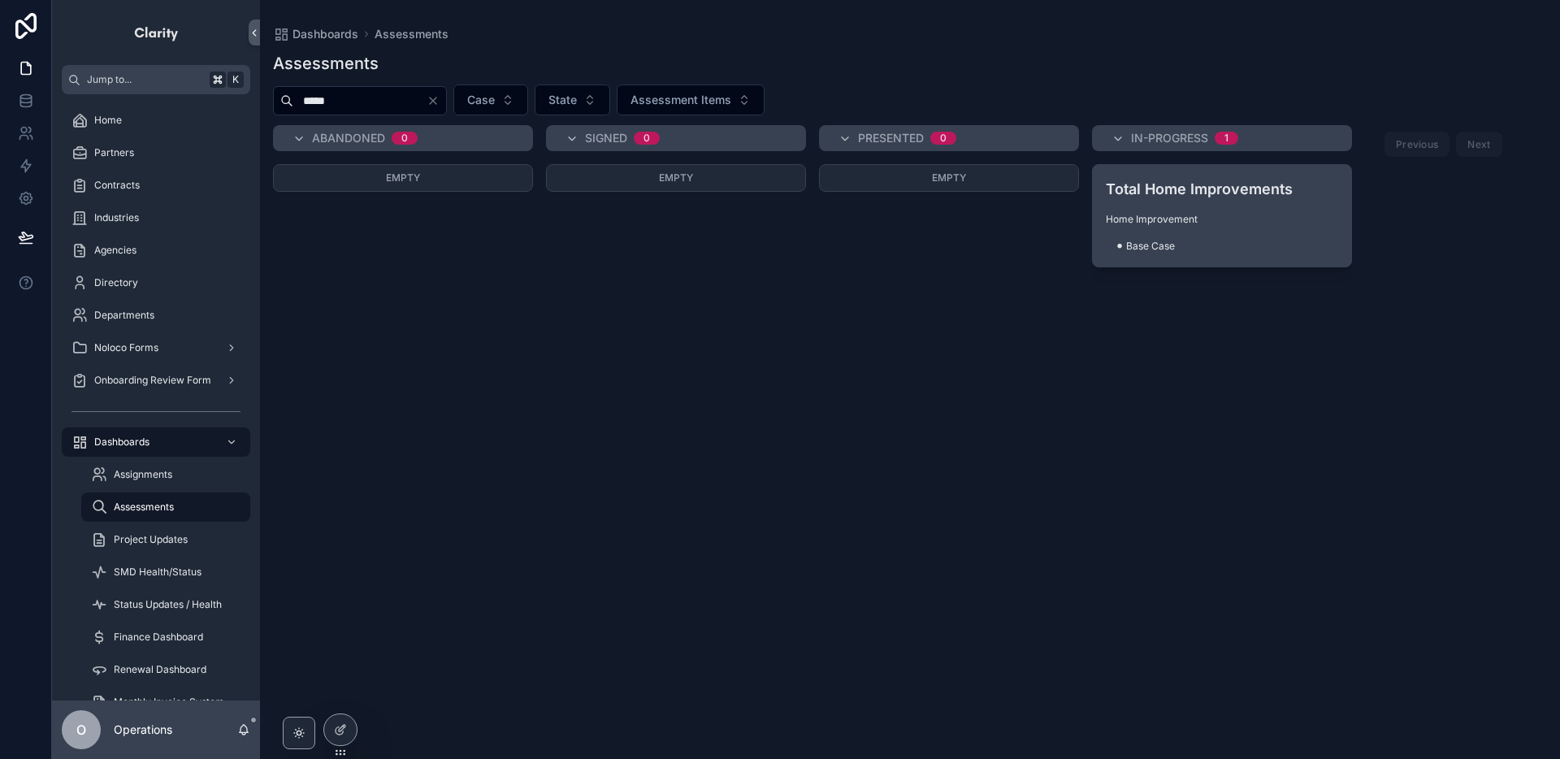
type input "*****"
click at [1168, 209] on div "Total Home Improvements Home Improvement ⚫ Base Case" at bounding box center [1222, 216] width 258 height 102
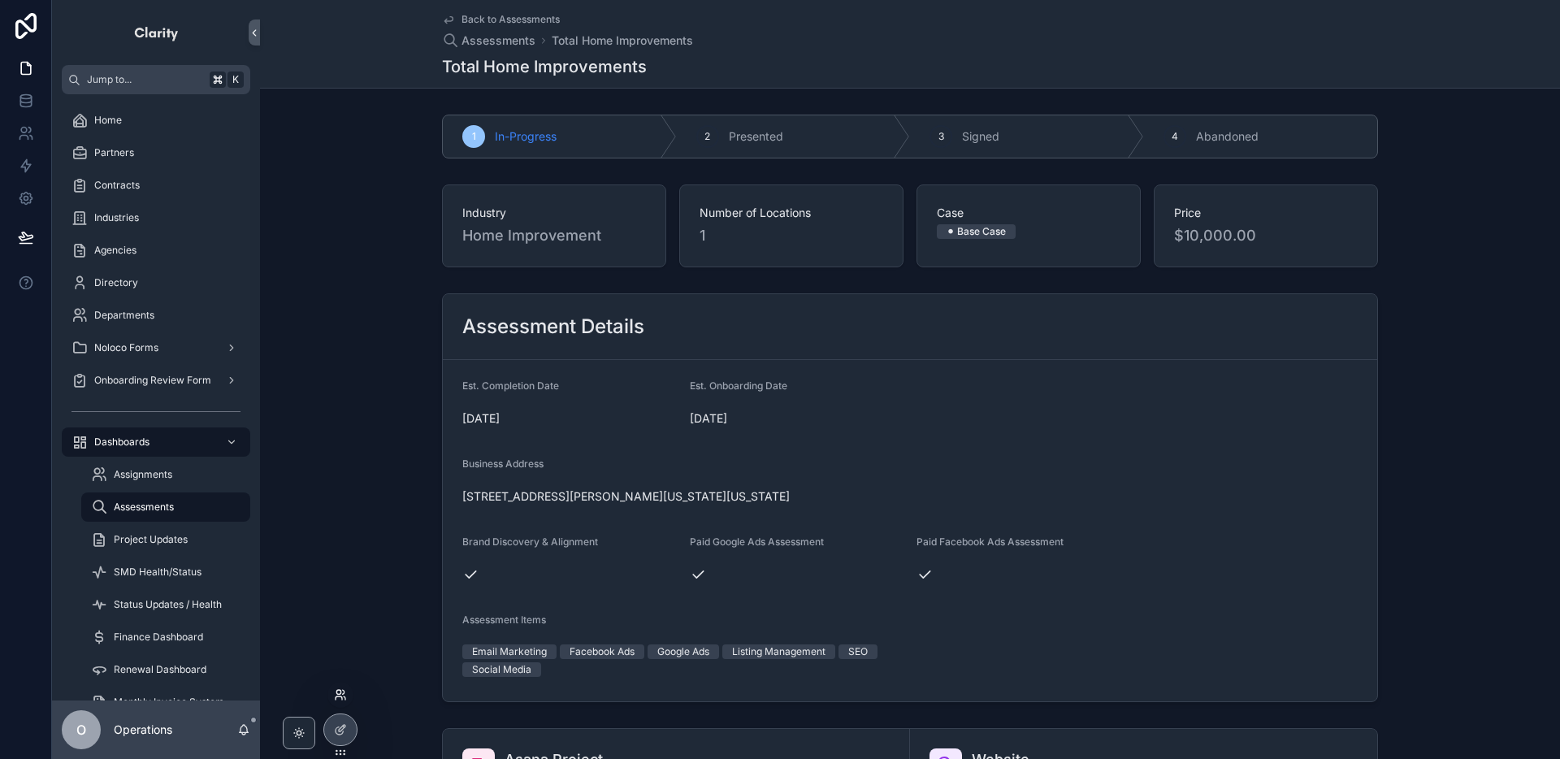
click at [341, 696] on icon at bounding box center [339, 697] width 7 height 3
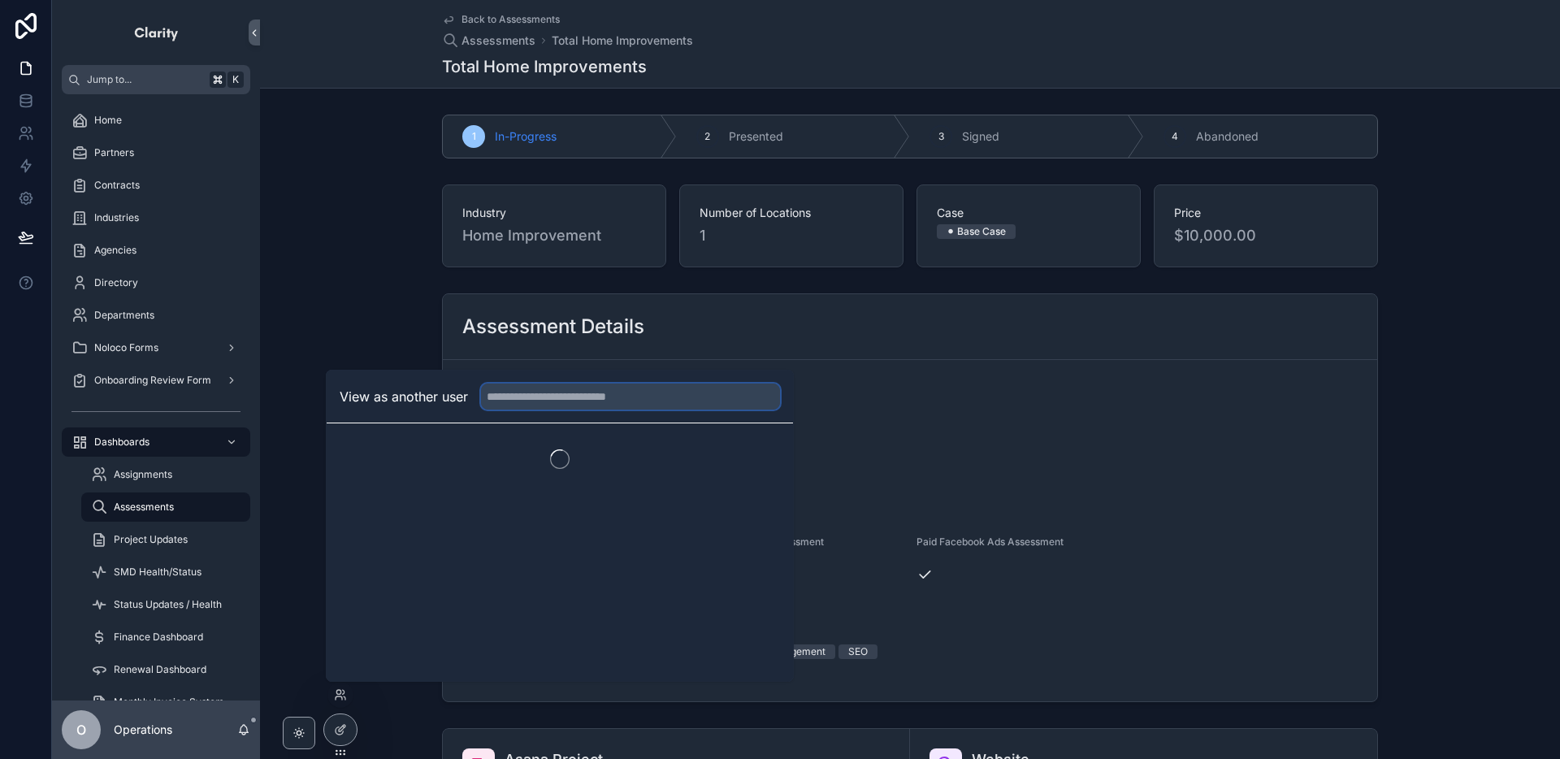
click at [547, 400] on input "text" at bounding box center [630, 397] width 299 height 26
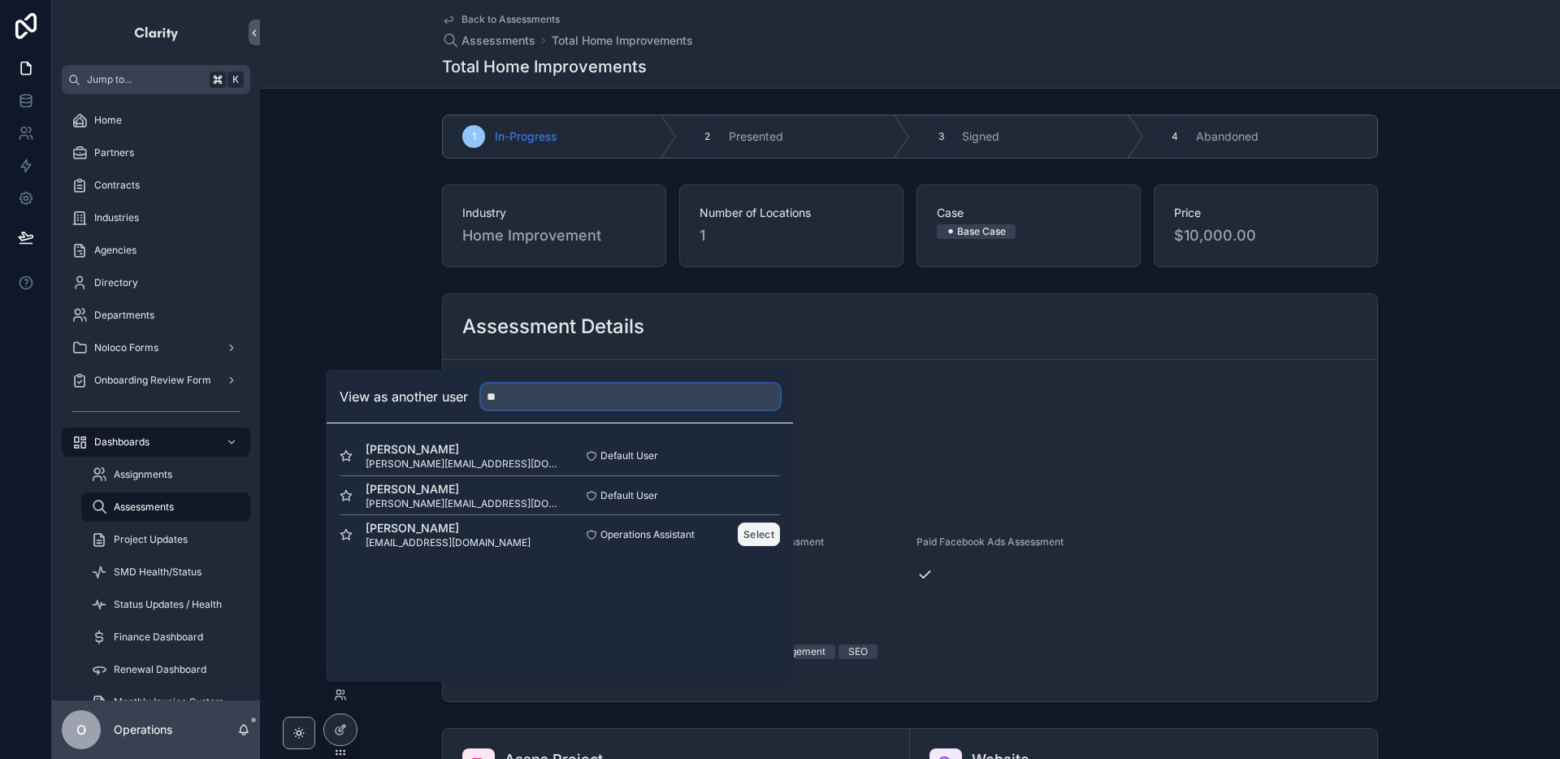
type input "**"
click at [739, 530] on button "Select" at bounding box center [759, 535] width 42 height 24
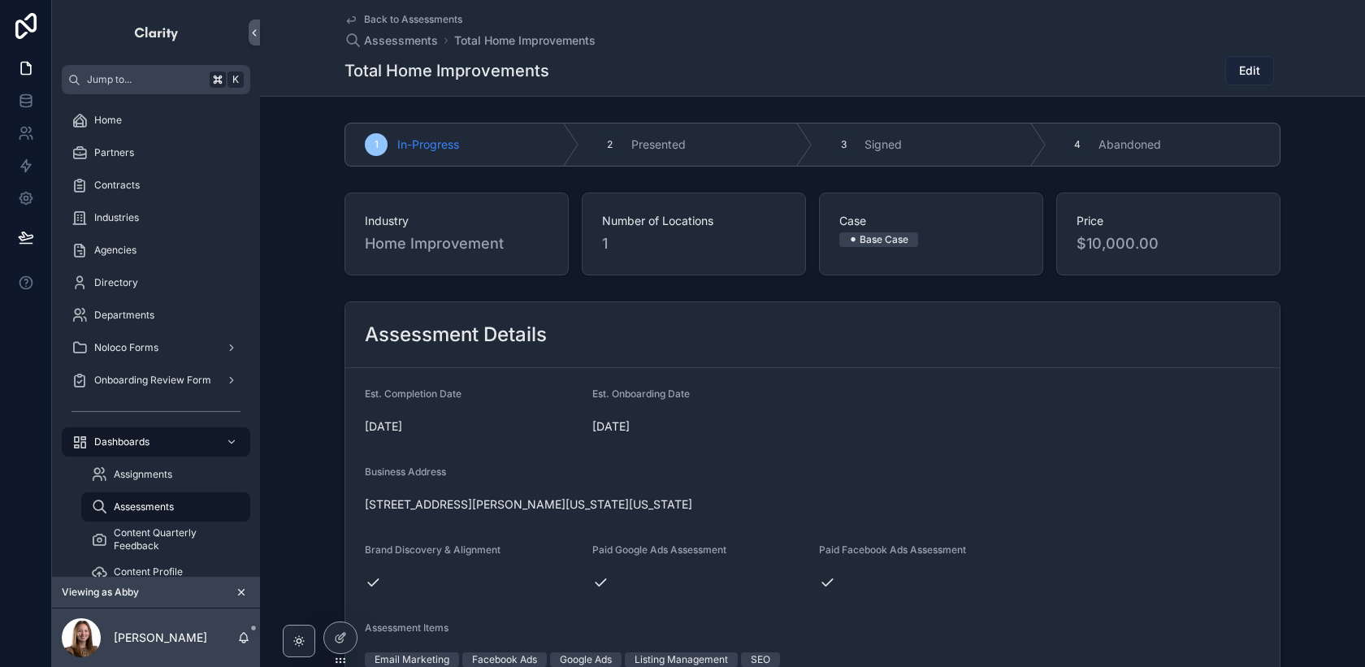
click at [1239, 68] on span "Edit" at bounding box center [1249, 71] width 21 height 16
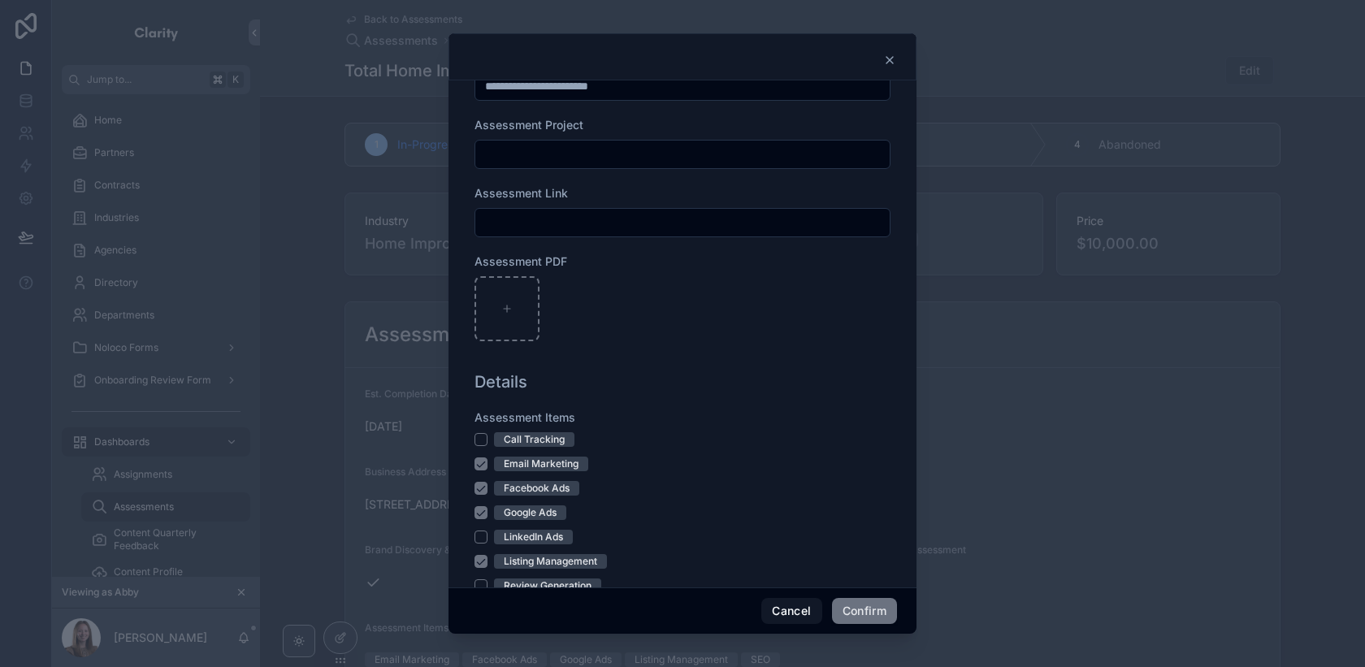
scroll to position [833, 0]
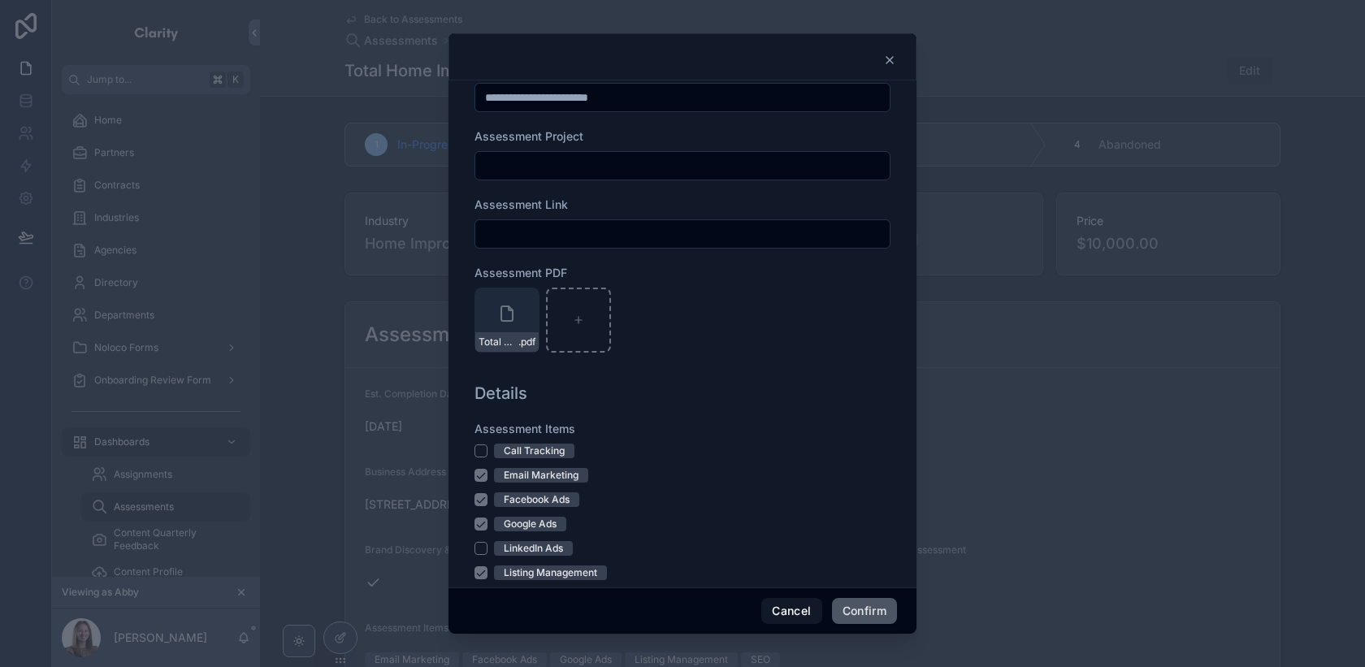
click at [865, 605] on button "Confirm" at bounding box center [864, 611] width 65 height 26
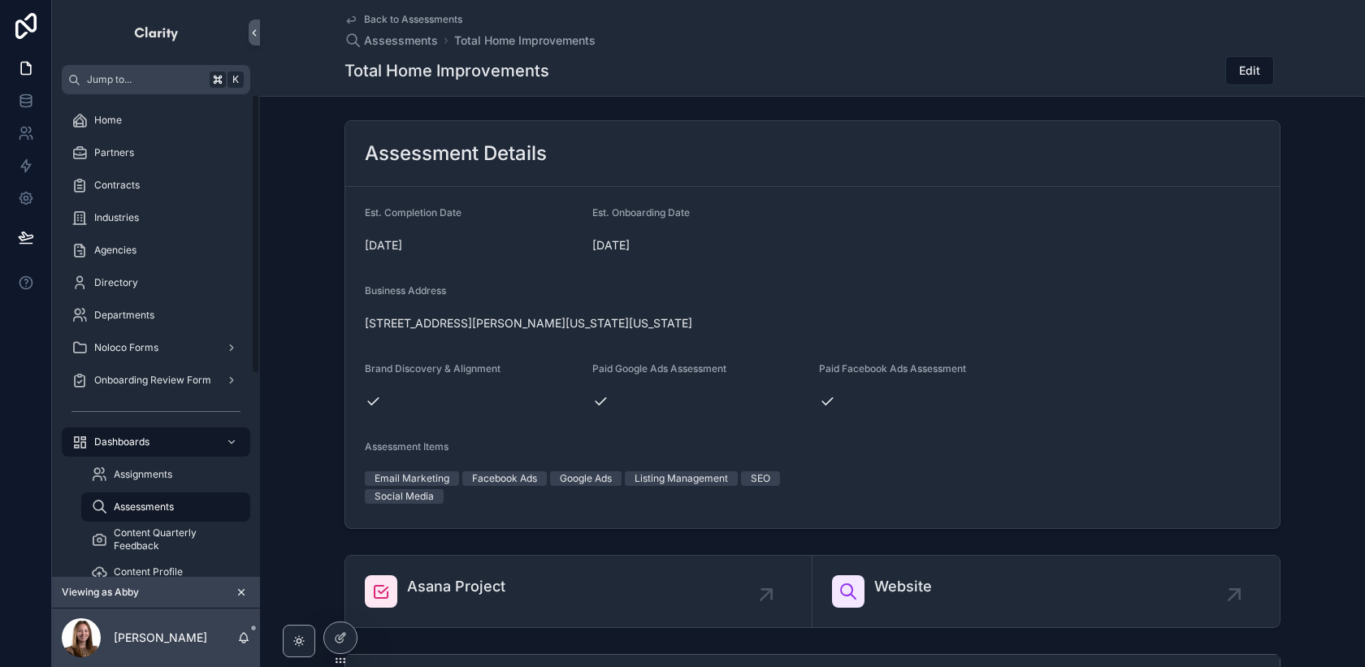
scroll to position [177, 0]
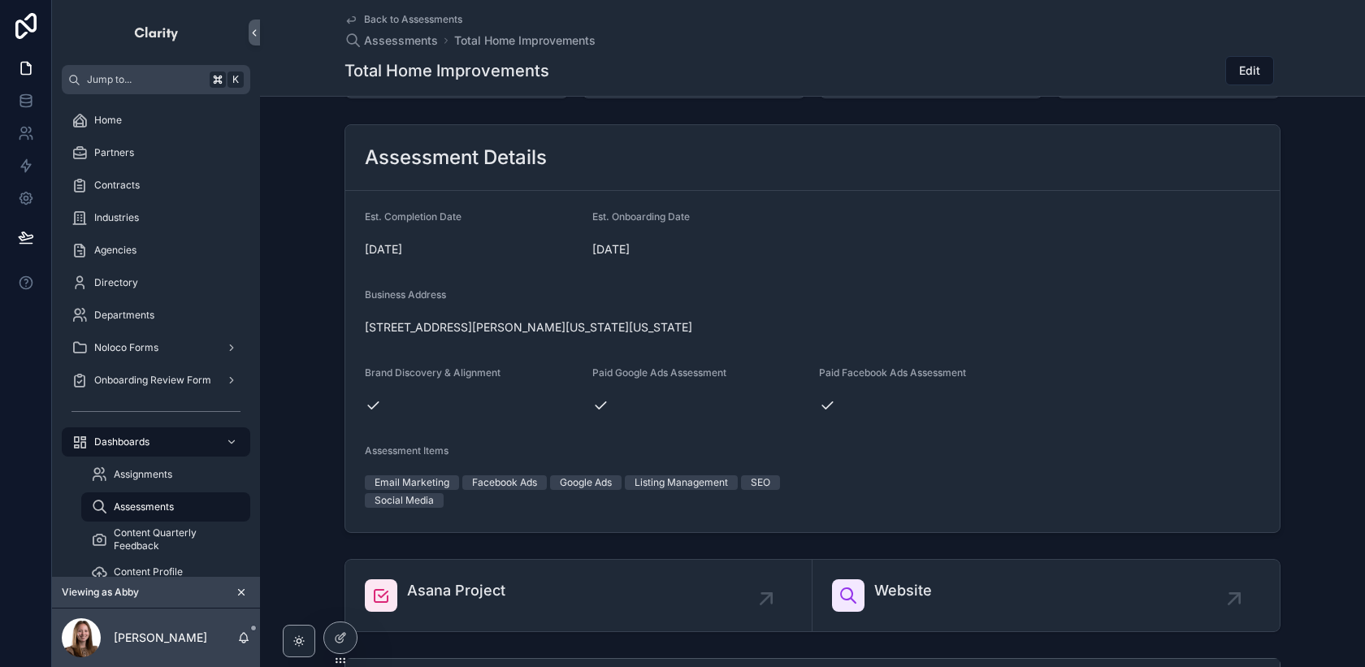
click at [244, 590] on icon "scrollable content" at bounding box center [241, 592] width 11 height 11
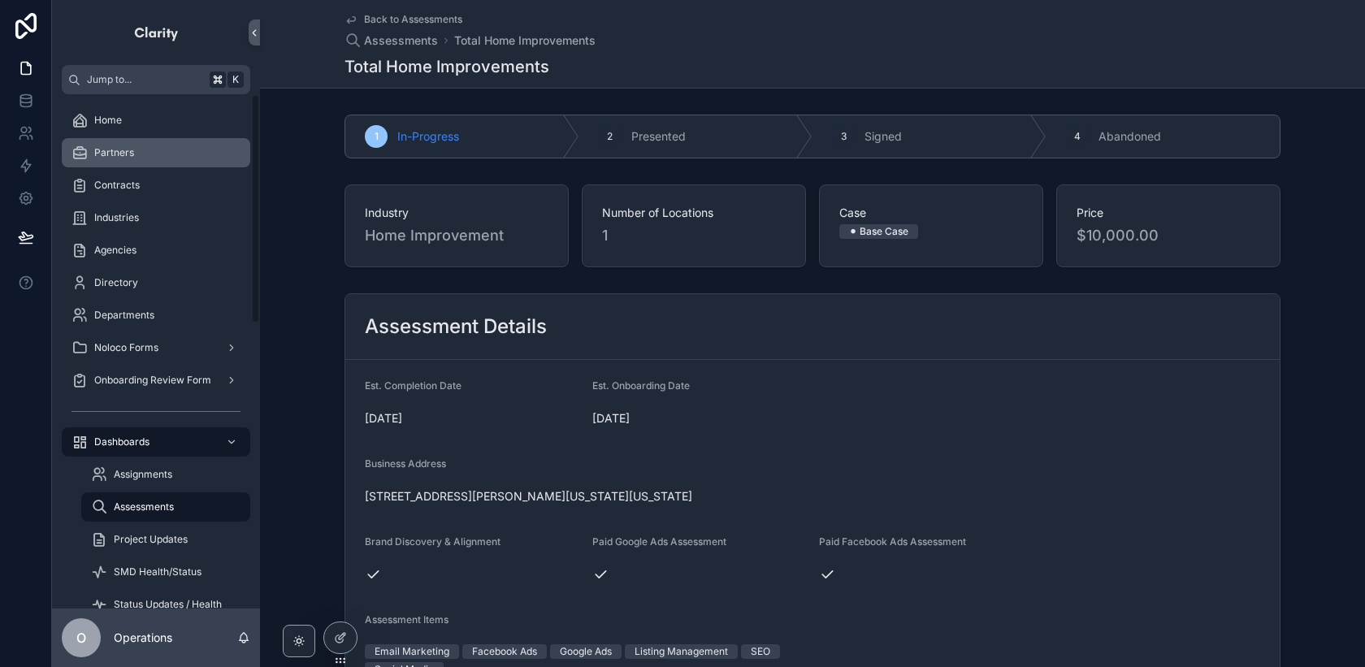
click at [203, 145] on div "Partners" at bounding box center [156, 153] width 169 height 26
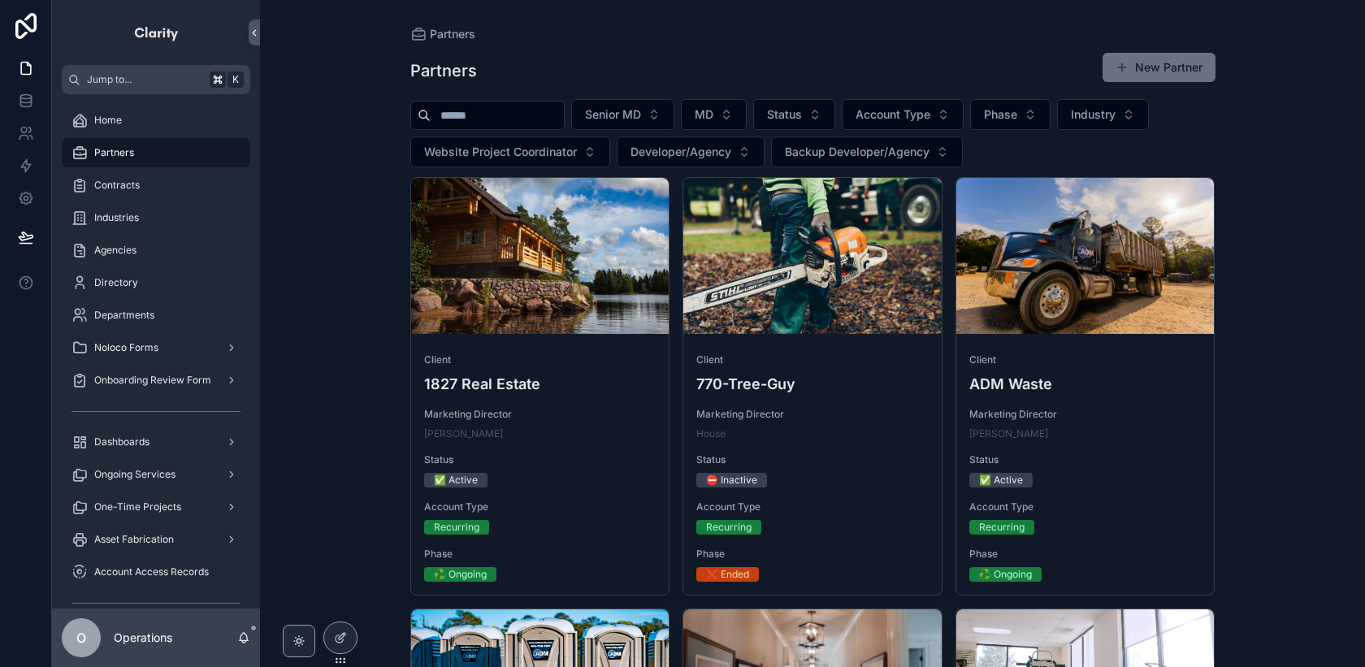
click at [202, 153] on div "Partners" at bounding box center [156, 153] width 169 height 26
click at [219, 446] on div "Dashboards" at bounding box center [156, 442] width 169 height 26
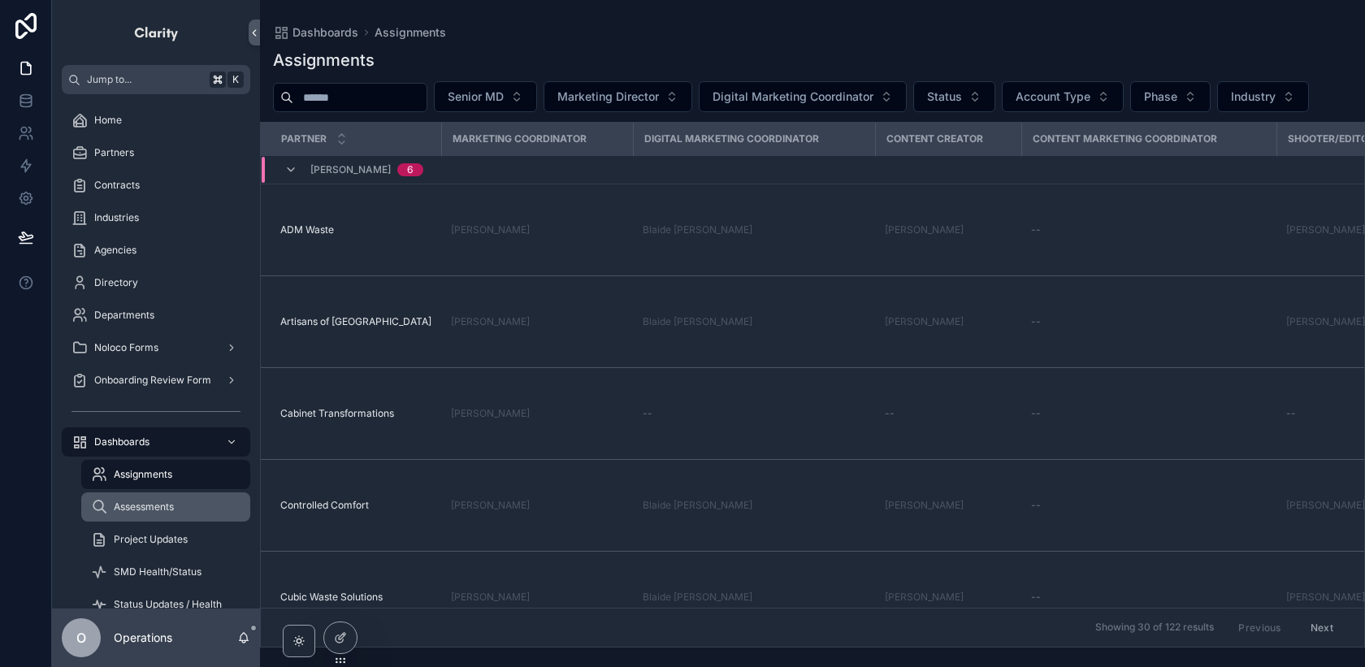
click at [189, 497] on div "Assessments" at bounding box center [166, 507] width 150 height 26
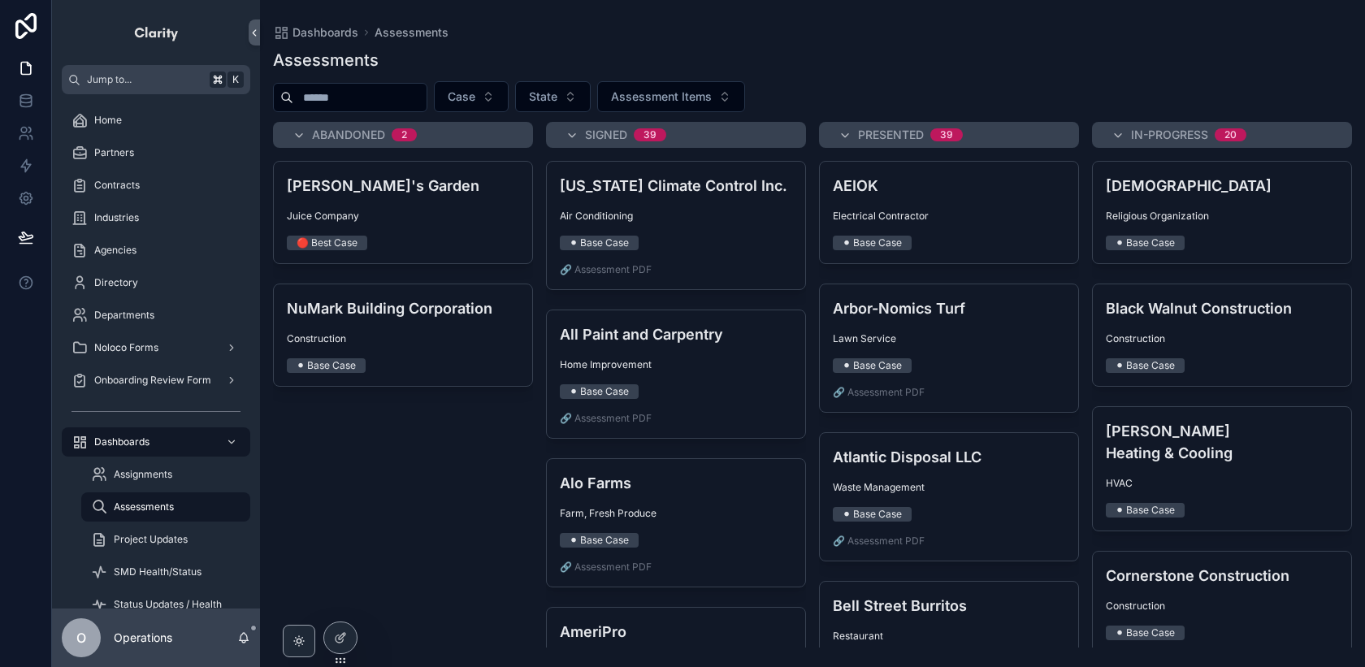
click at [372, 100] on input "scrollable content" at bounding box center [359, 97] width 133 height 23
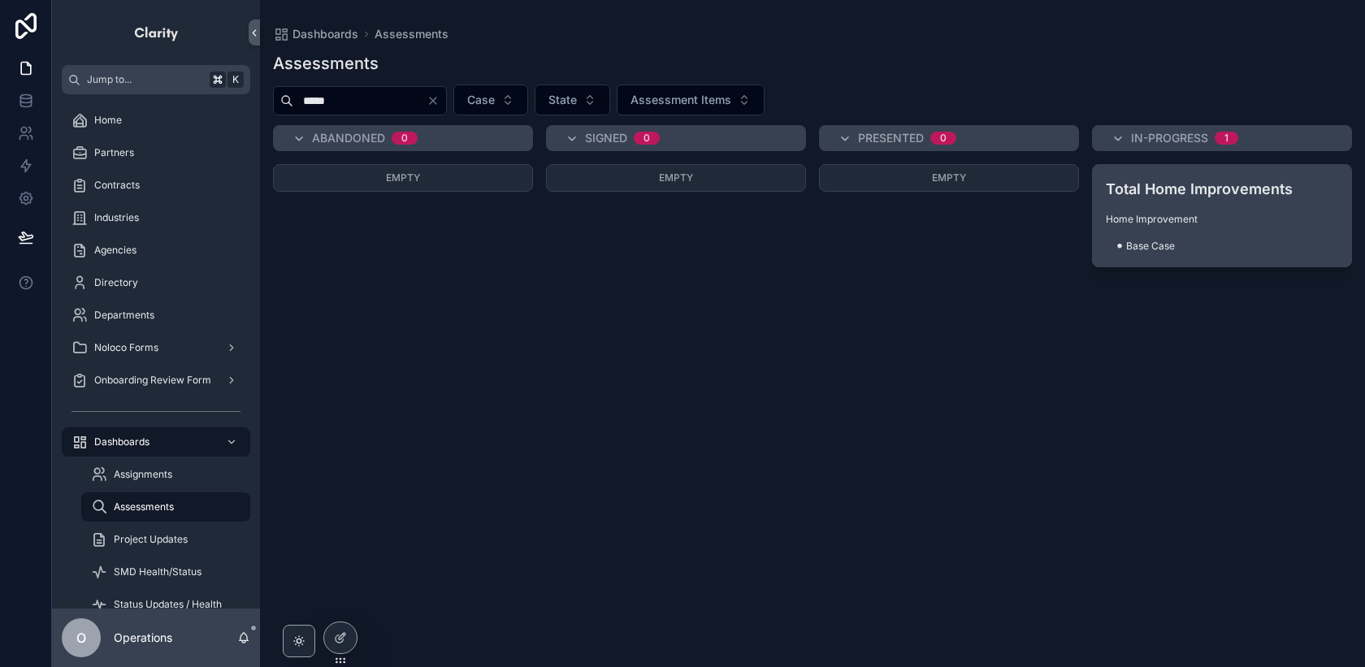
type input "*****"
click at [1168, 193] on h4 "Total Home Improvements" at bounding box center [1222, 189] width 232 height 22
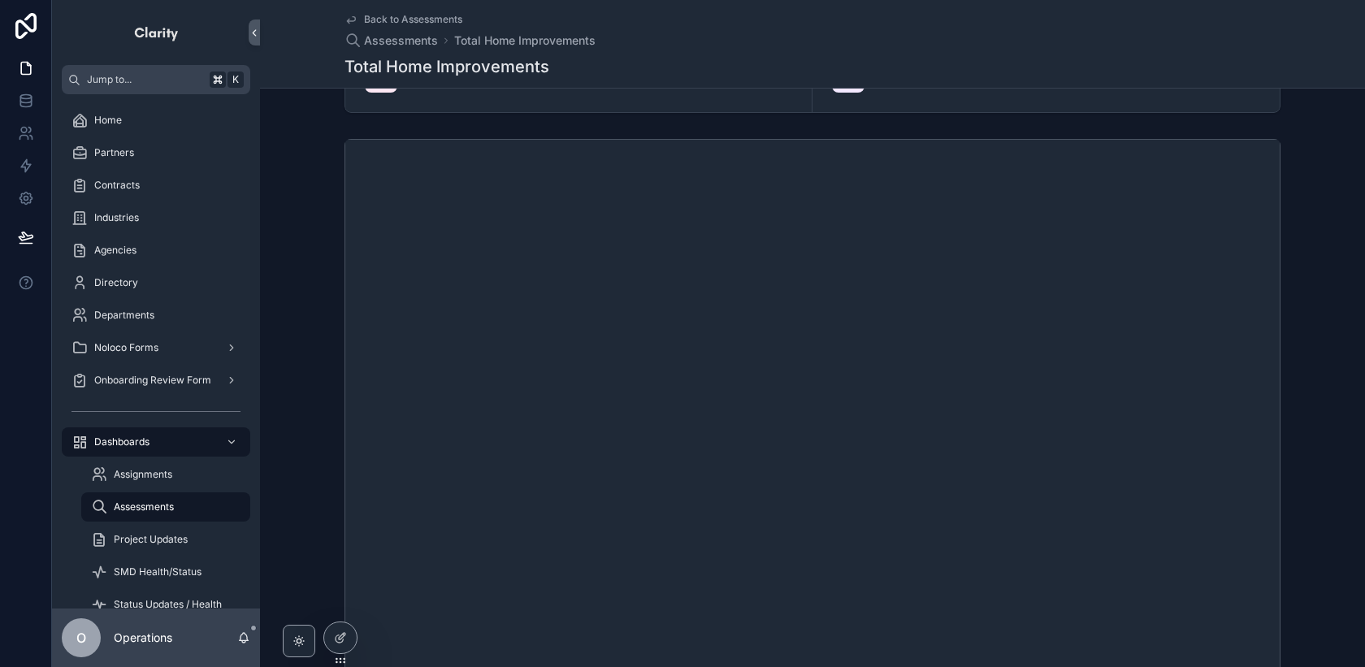
scroll to position [710, 0]
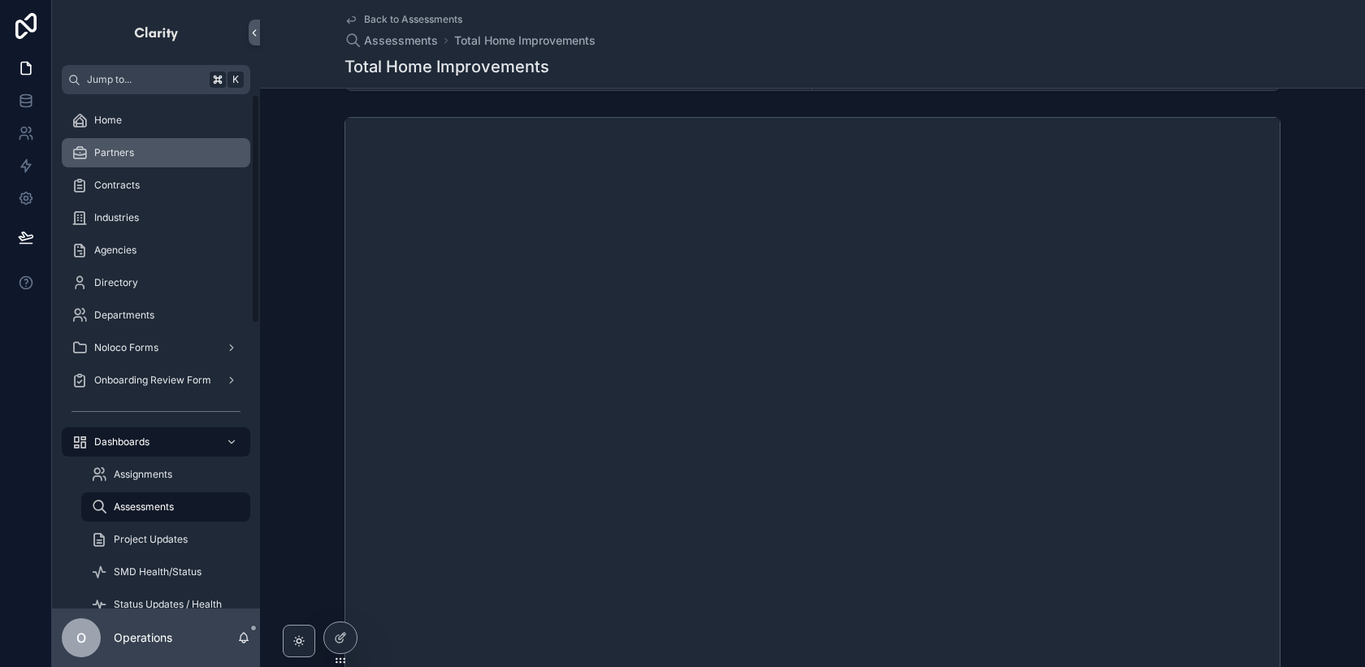
click at [191, 161] on div "Partners" at bounding box center [156, 153] width 169 height 26
